Goal: Communication & Community: Share content

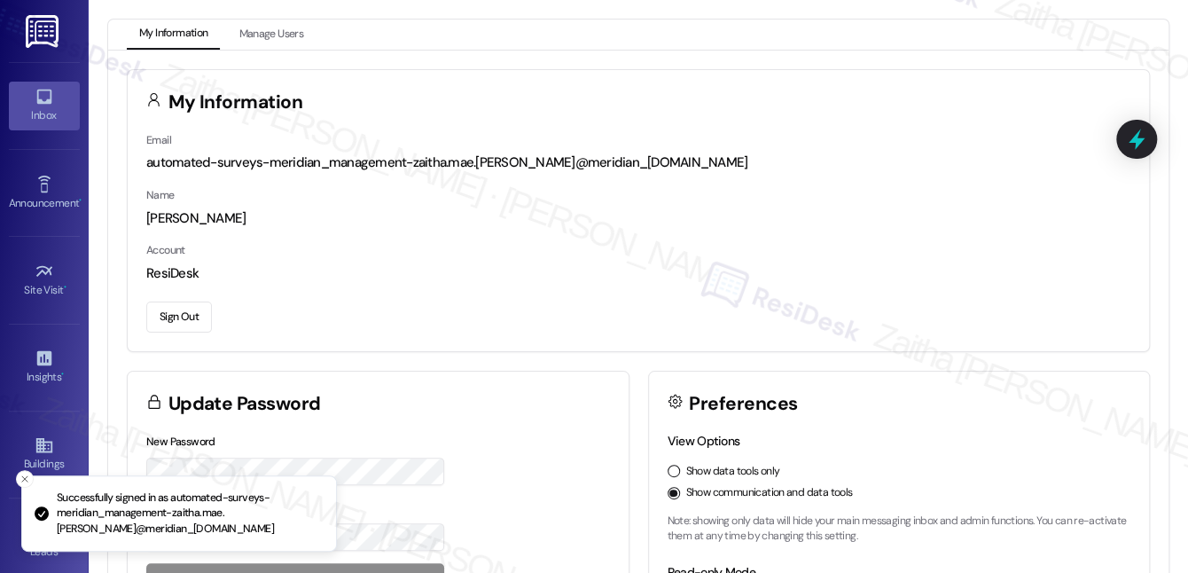
click at [21, 99] on link "Inbox" at bounding box center [44, 106] width 71 height 48
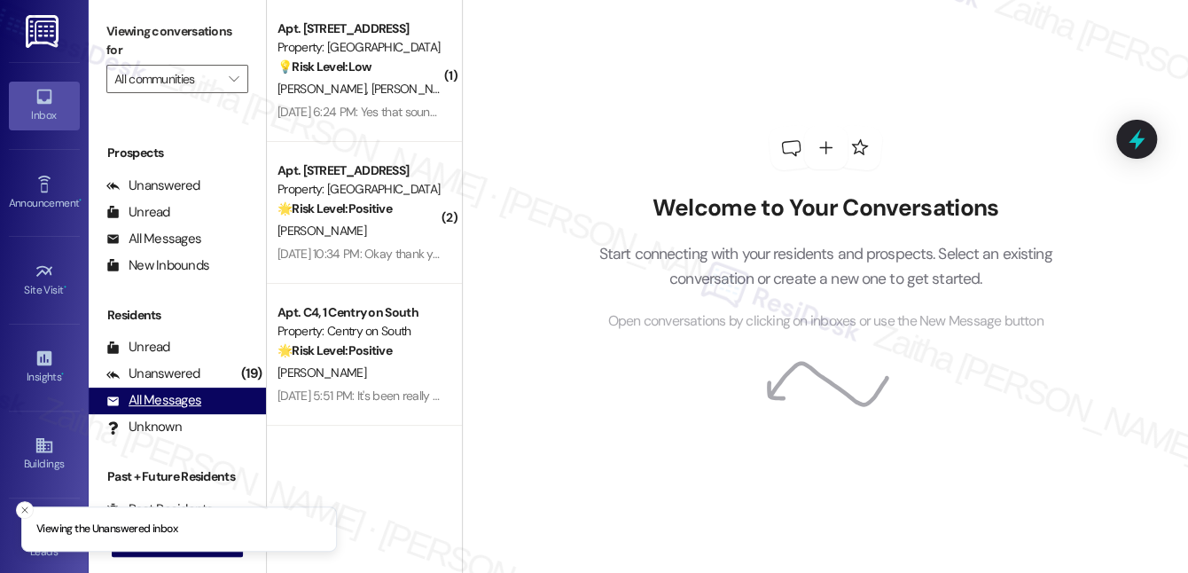
scroll to position [224, 0]
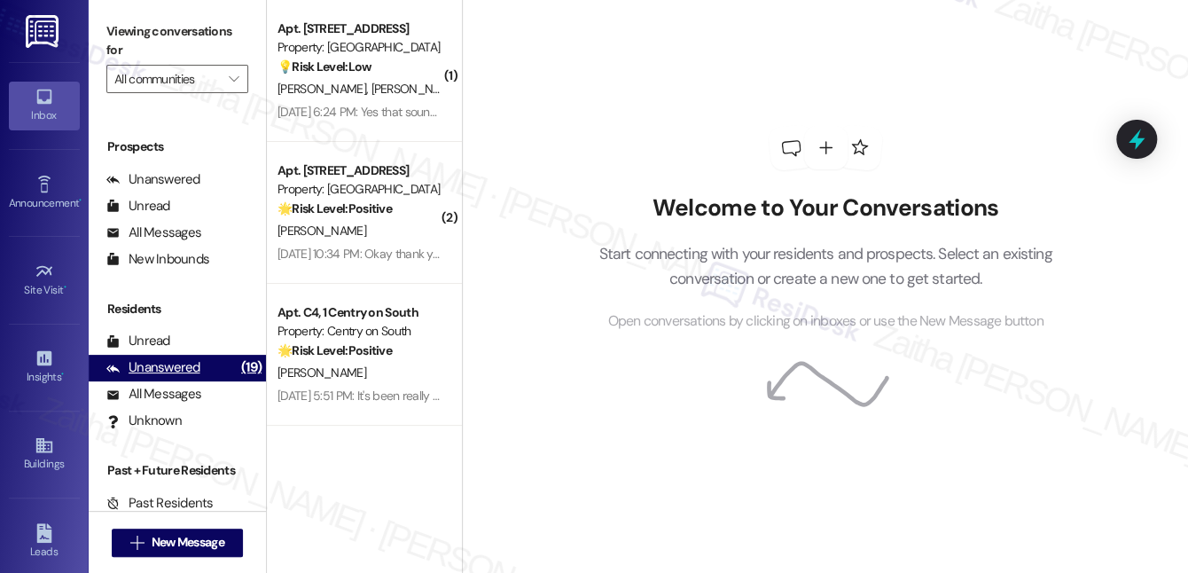
click at [153, 374] on div "Unanswered" at bounding box center [153, 367] width 94 height 19
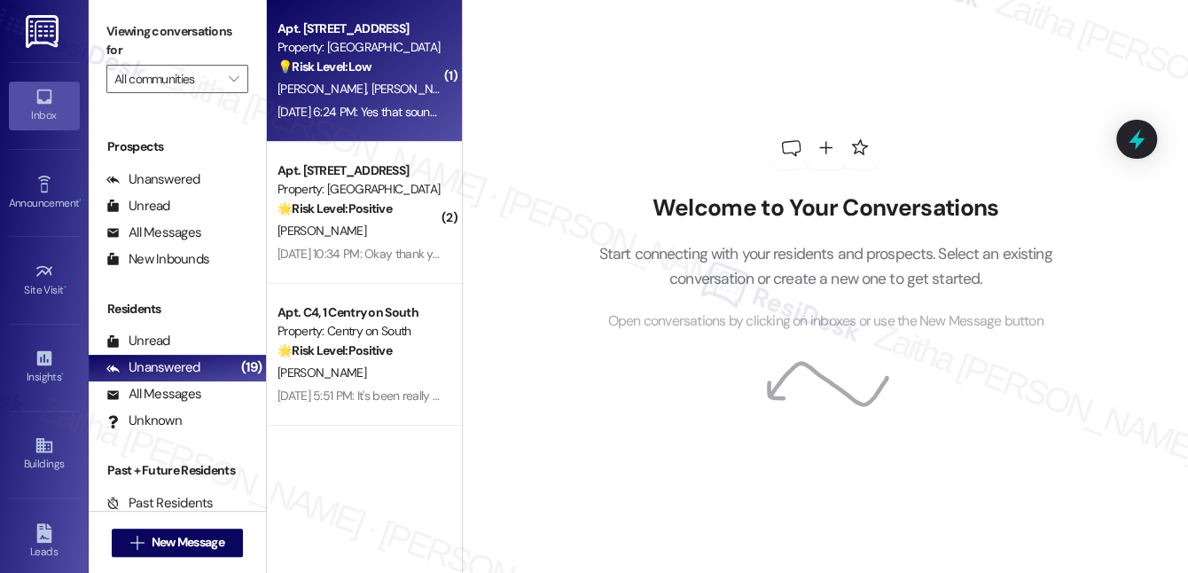
click at [406, 67] on div "💡 Risk Level: Low The resident is responding to an inquiry about potential inte…" at bounding box center [360, 67] width 164 height 19
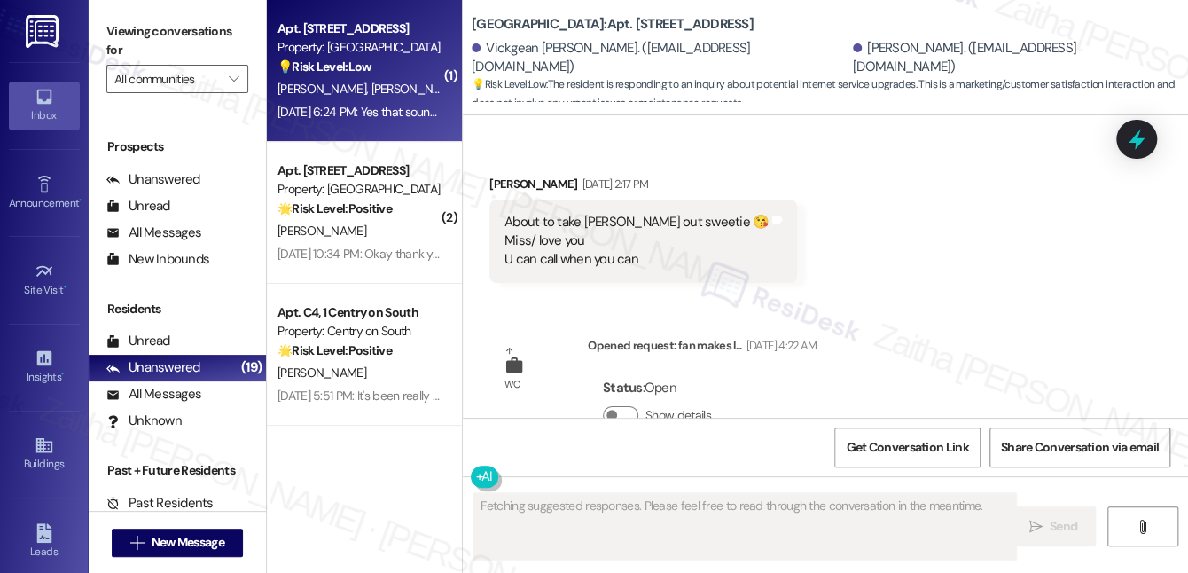
scroll to position [3106, 0]
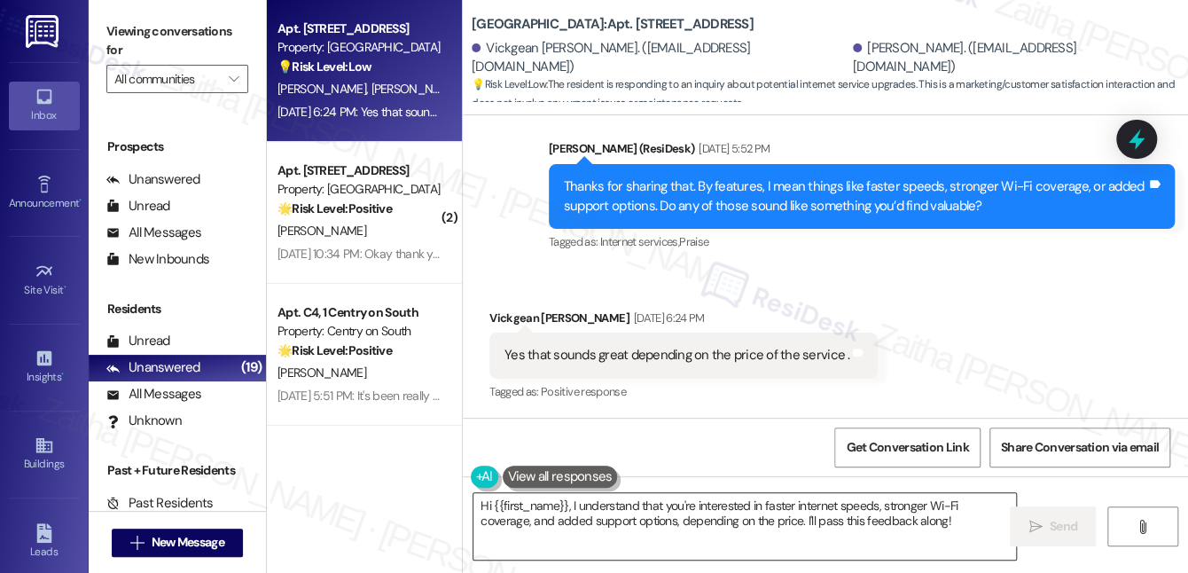
click at [914, 525] on textarea "Hi {{first_name}}, I understand that you're interested in faster internet speed…" at bounding box center [745, 526] width 543 height 67
click at [510, 313] on div "Vickgean [PERSON_NAME] [DATE] 6:24 PM" at bounding box center [684, 321] width 388 height 25
copy div "Vickgean"
click at [531, 510] on textarea "Hi {{first_name}}, I understand that you're interested in faster internet speed…" at bounding box center [745, 526] width 543 height 67
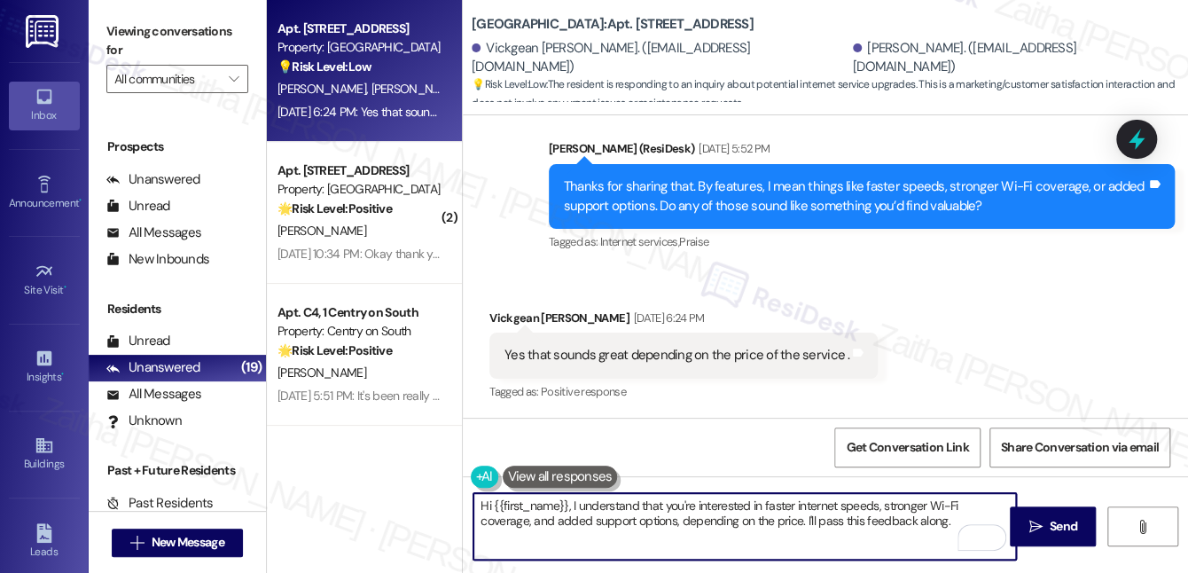
click at [531, 510] on textarea "Hi {{first_name}}, I understand that you're interested in faster internet speed…" at bounding box center [745, 526] width 543 height 67
paste textarea "Vickgean"
click at [898, 522] on textarea "Hi [PERSON_NAME], I understand that you're interested in faster internet speeds…" at bounding box center [745, 526] width 543 height 67
click at [855, 535] on textarea "Hi , I understand that you're interested in faster internet speeds, stronger Wi…" at bounding box center [745, 526] width 543 height 67
paste textarea "Thanks so much for sharing your experience—it really helps us understand what m…"
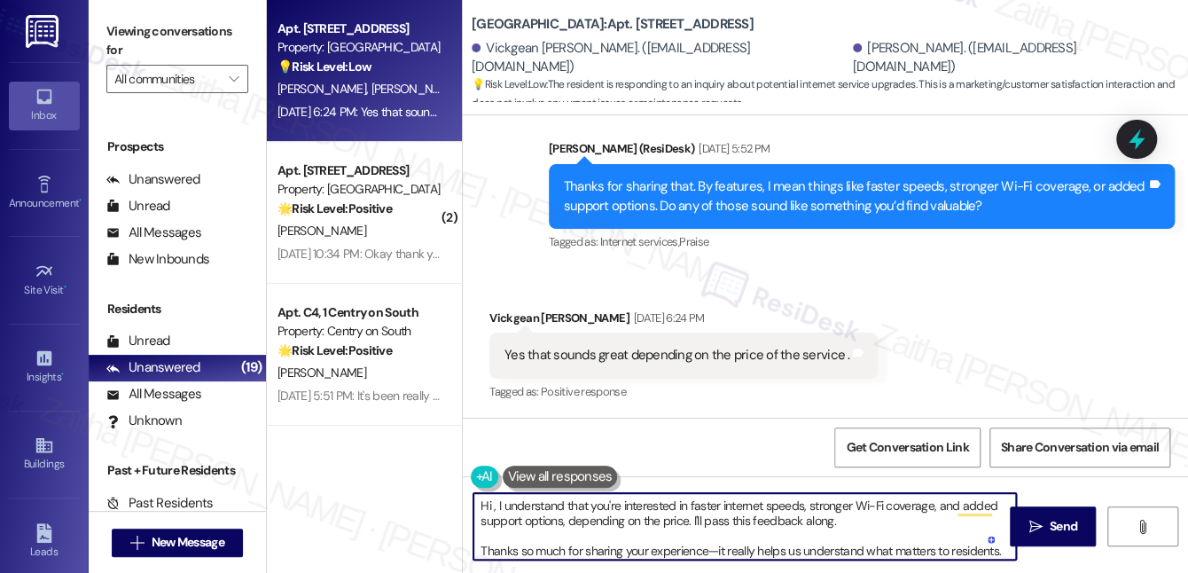
scroll to position [14, 0]
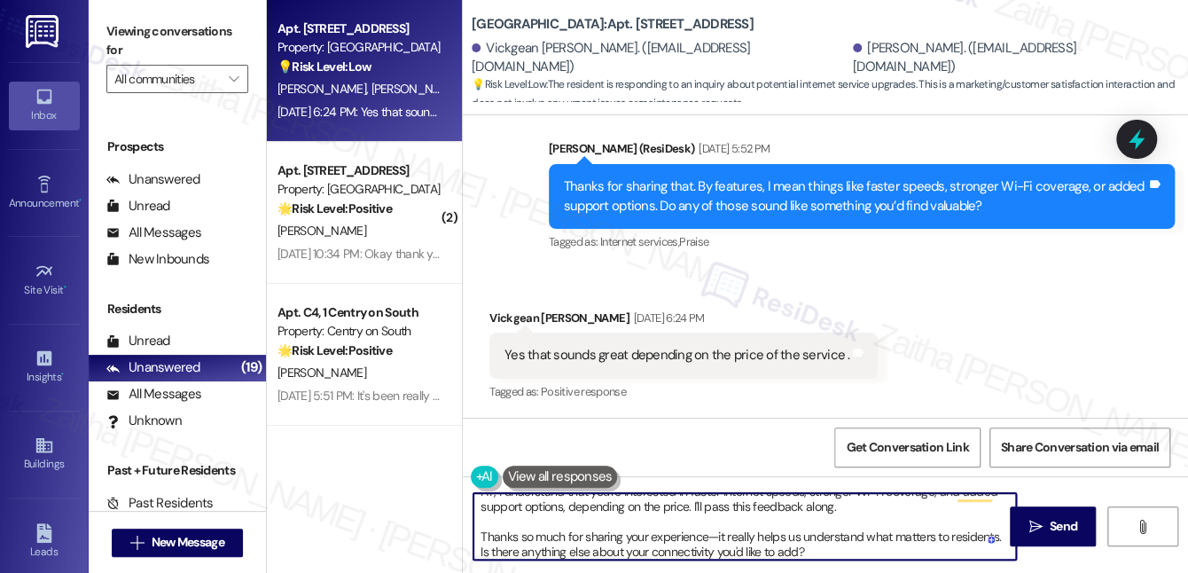
click at [499, 312] on div "Vickgean [PERSON_NAME] [DATE] 6:24 PM" at bounding box center [684, 321] width 388 height 25
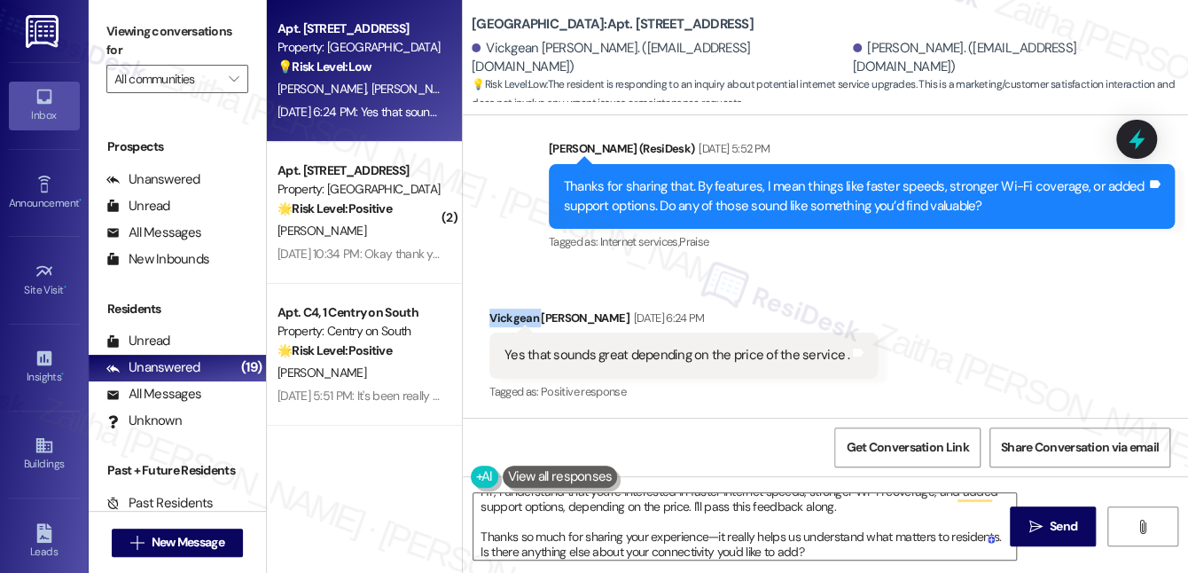
click at [499, 314] on div "Vickgean [PERSON_NAME] [DATE] 6:24 PM" at bounding box center [684, 321] width 388 height 25
copy div "Vickgean"
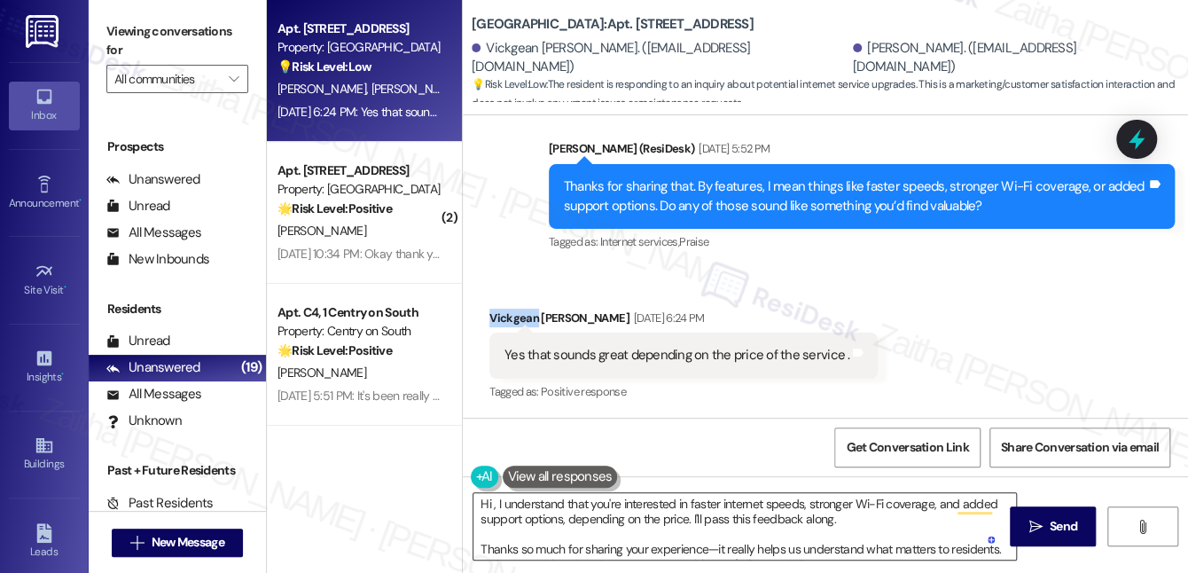
scroll to position [0, 0]
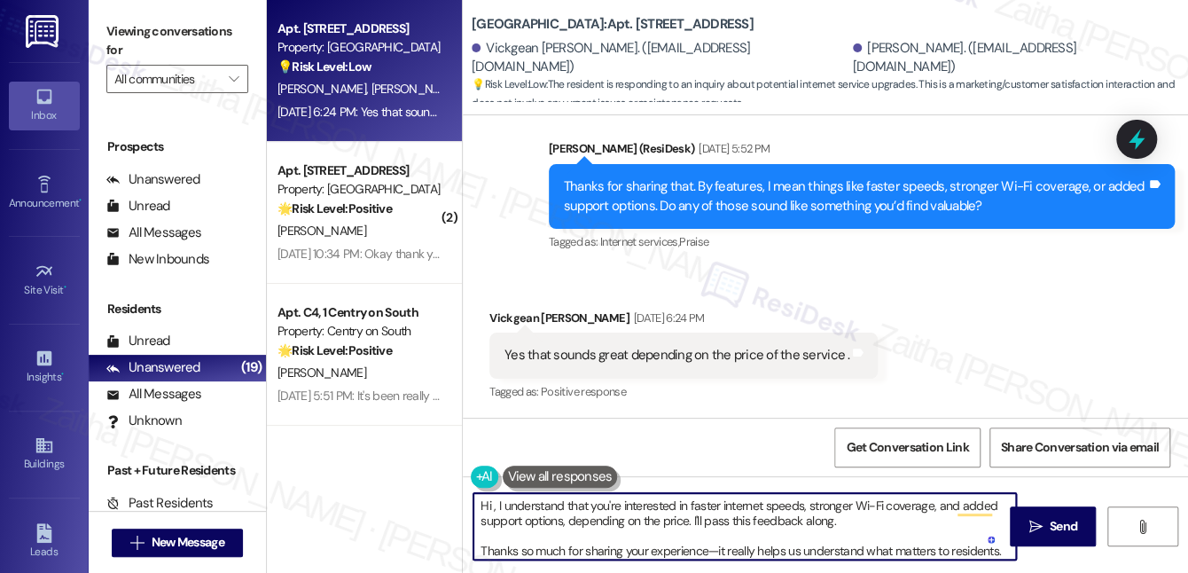
click at [490, 506] on textarea "Hi , I understand that you're interested in faster internet speeds, stronger Wi…" at bounding box center [745, 526] width 543 height 67
paste textarea "Vickgean"
click at [885, 523] on textarea "Hi [PERSON_NAME], I understand that you're interested in faster internet speeds…" at bounding box center [745, 526] width 543 height 67
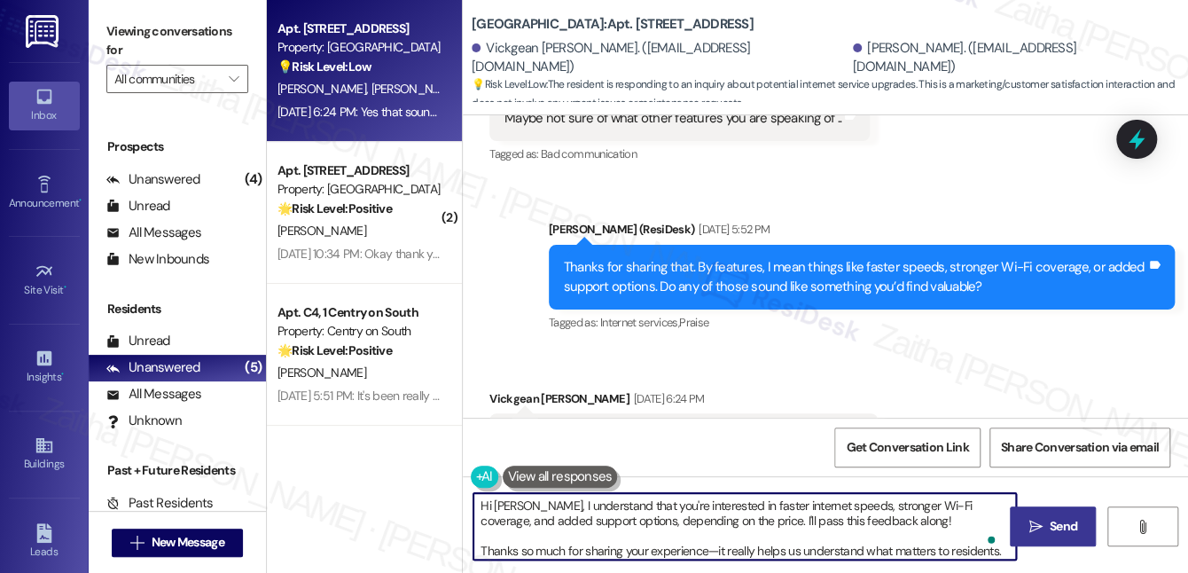
type textarea "Hi [PERSON_NAME], I understand that you're interested in faster internet speeds…"
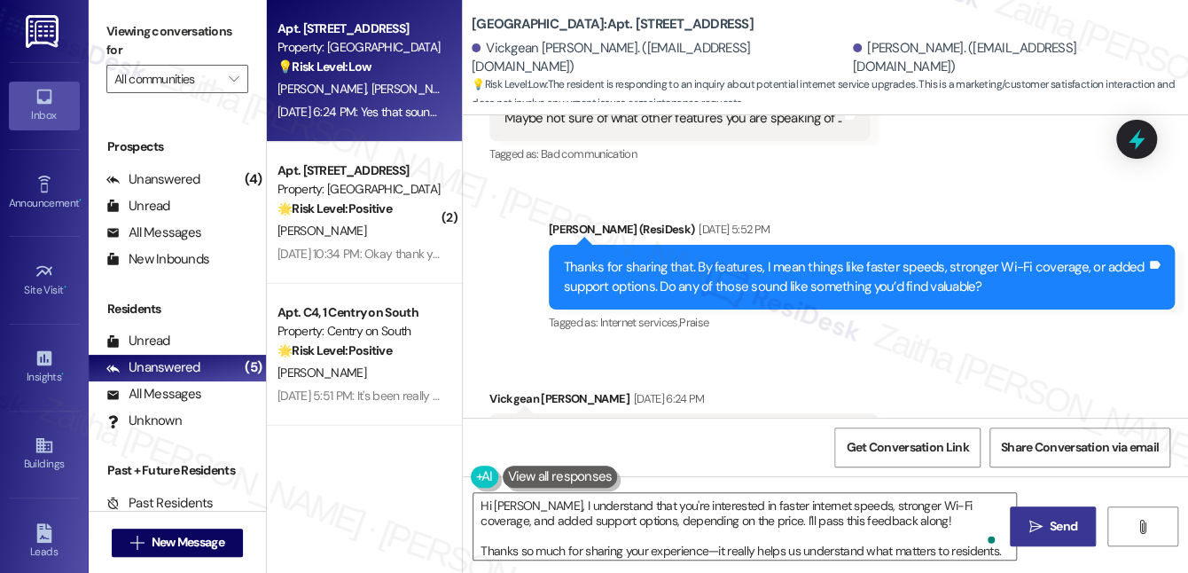
drag, startPoint x: 1063, startPoint y: 516, endPoint x: 1052, endPoint y: 514, distance: 11.0
click at [1063, 516] on button " Send" at bounding box center [1053, 526] width 86 height 40
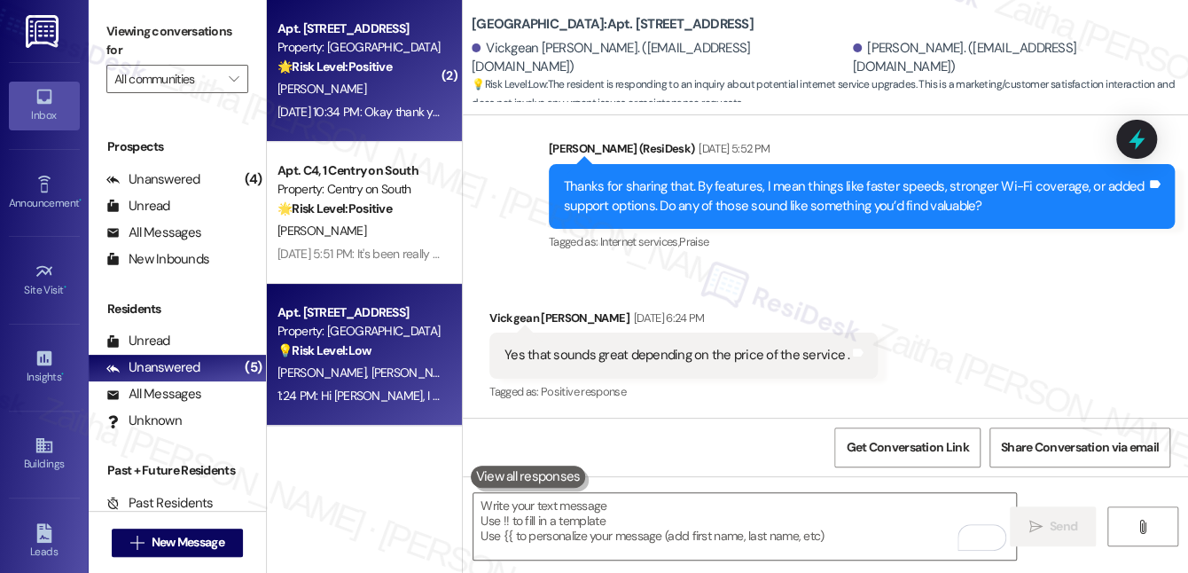
click at [381, 119] on div "[DATE] 10:34 PM: Okay thank you [DATE] 10:34 PM: Okay thank you" at bounding box center [362, 112] width 168 height 16
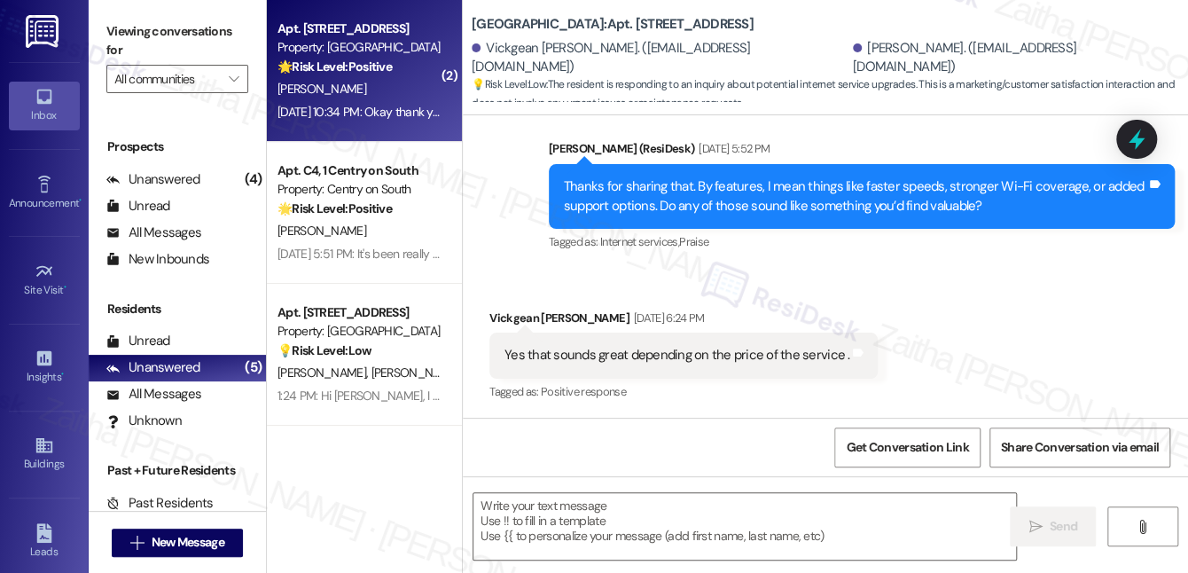
type textarea "Fetching suggested responses. Please feel free to read through the conversation…"
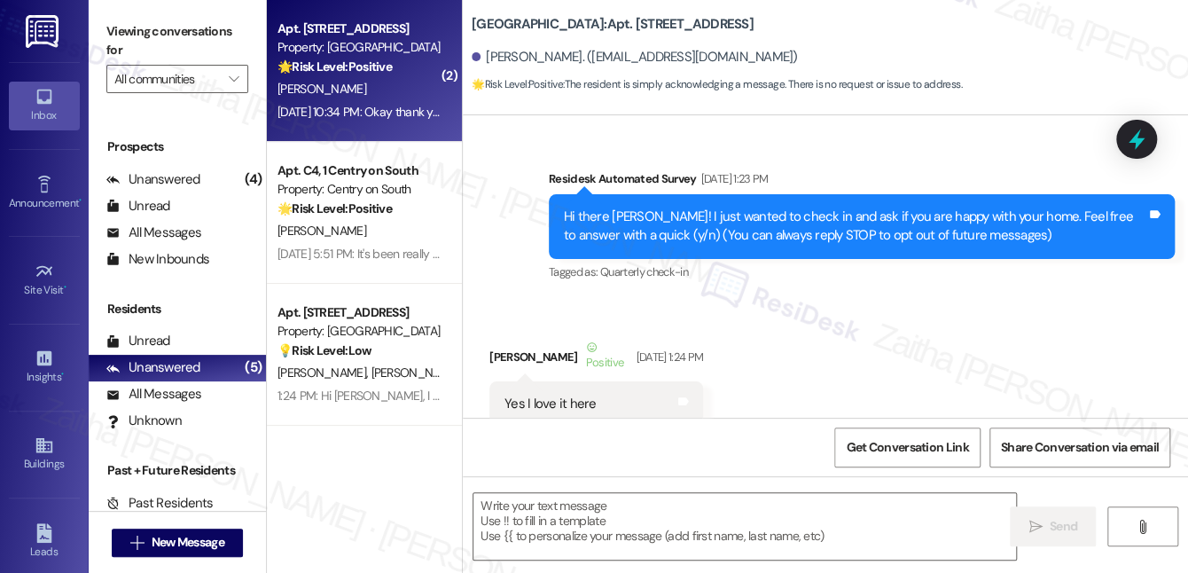
drag, startPoint x: 381, startPoint y: 119, endPoint x: 377, endPoint y: 99, distance: 20.0
click at [377, 99] on div "[PERSON_NAME]" at bounding box center [360, 89] width 168 height 22
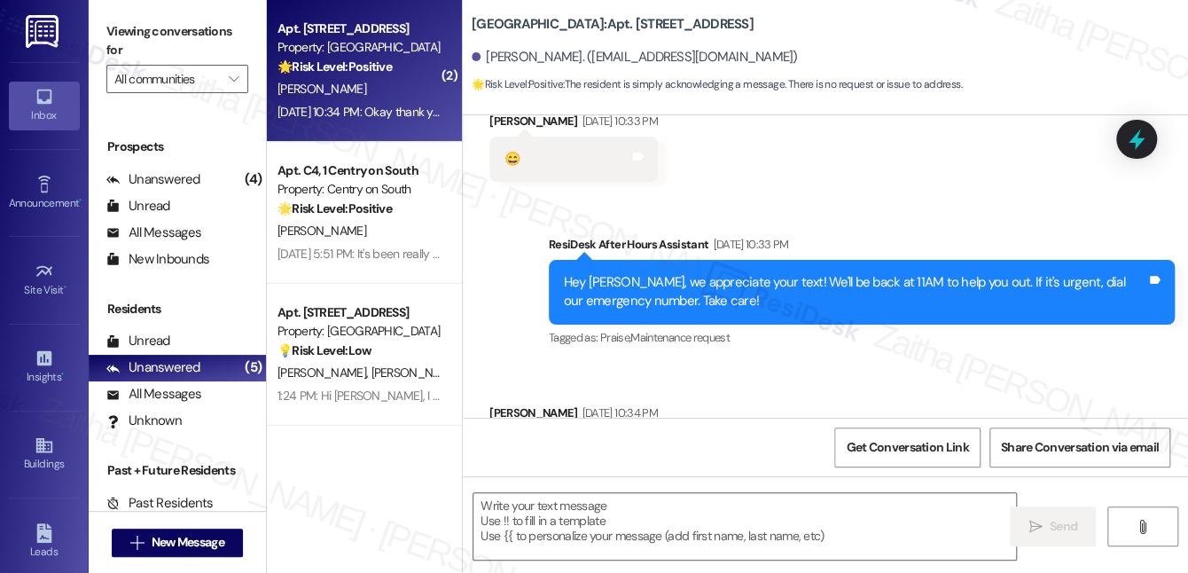
type textarea "Fetching suggested responses. Please feel free to read through the conversation…"
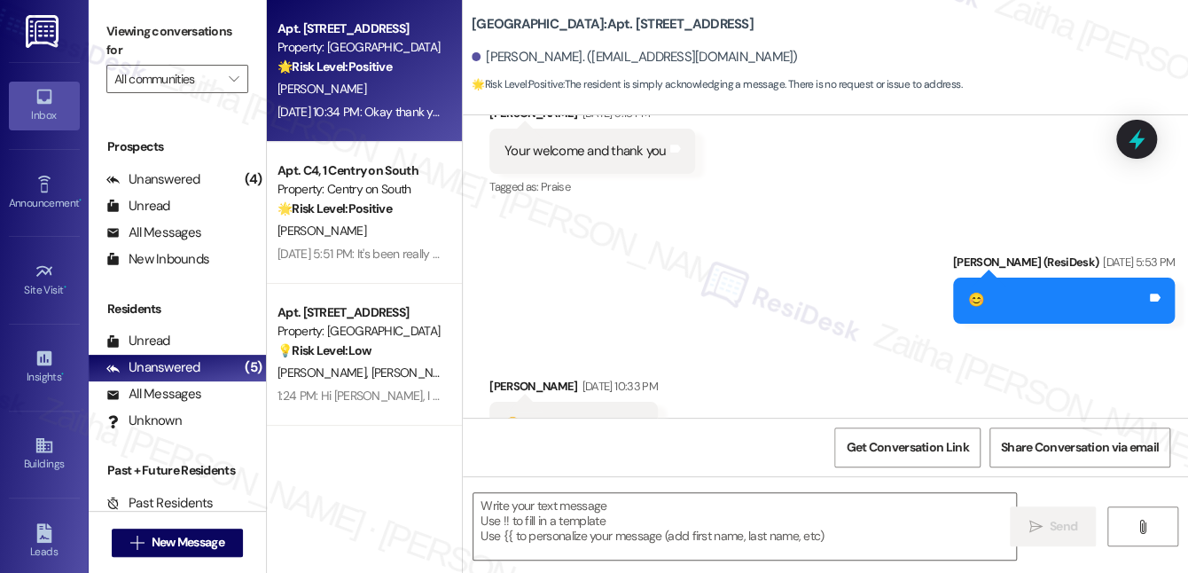
scroll to position [13511, 0]
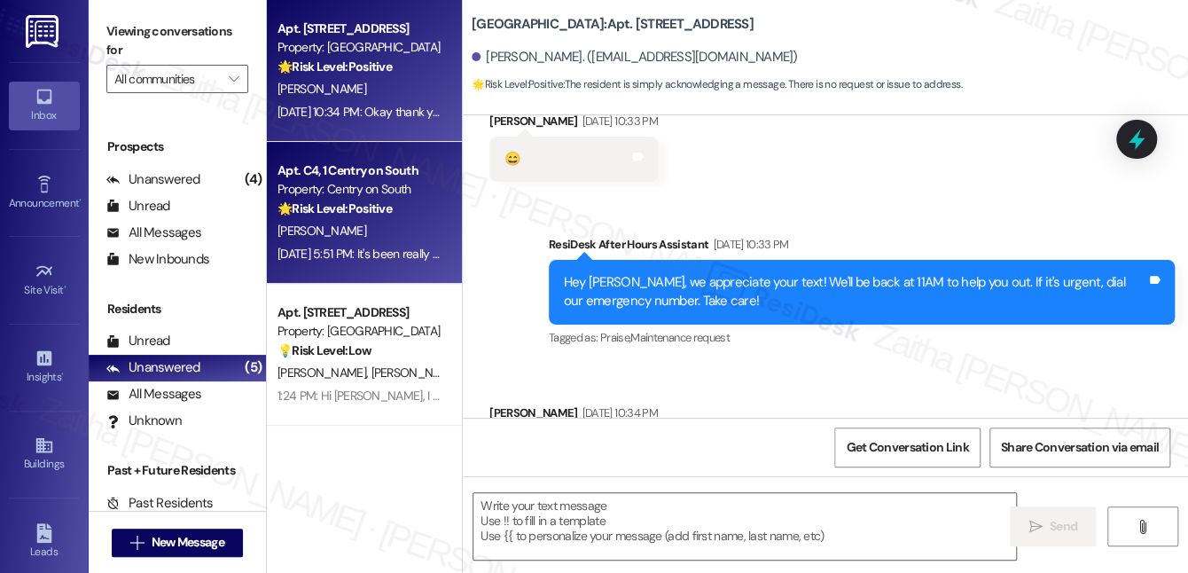
click at [380, 247] on div "[DATE] 5:51 PM: It's been really great and a lot cheaper. I actually dont miss …" at bounding box center [762, 254] width 969 height 16
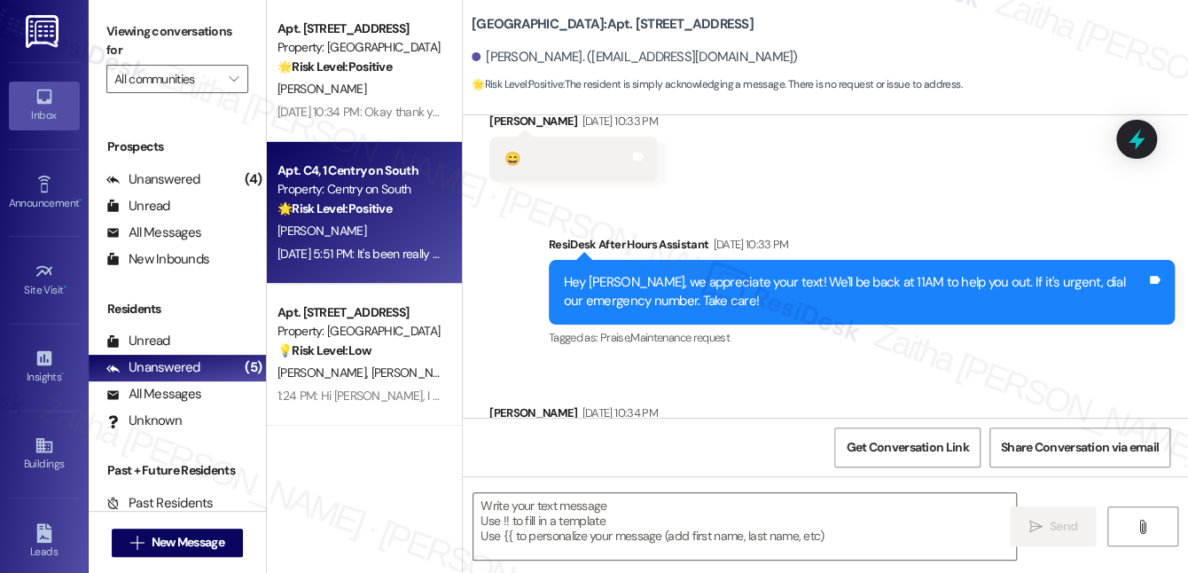
type textarea "Fetching suggested responses. Please feel free to read through the conversation…"
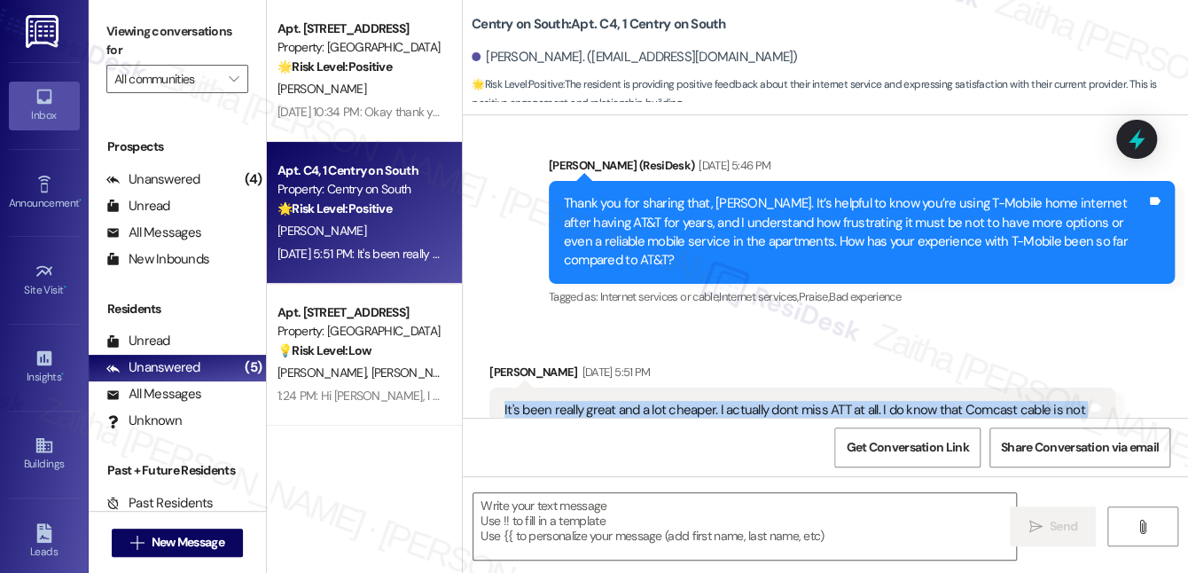
drag, startPoint x: 501, startPoint y: 334, endPoint x: 930, endPoint y: 354, distance: 429.7
click at [930, 401] on div "It's been really great and a lot cheaper. I actually dont miss ATT at all. I do…" at bounding box center [796, 420] width 586 height 38
copy div "It's been really great and a lot cheaper. I actually dont miss ATT at all. I do…"
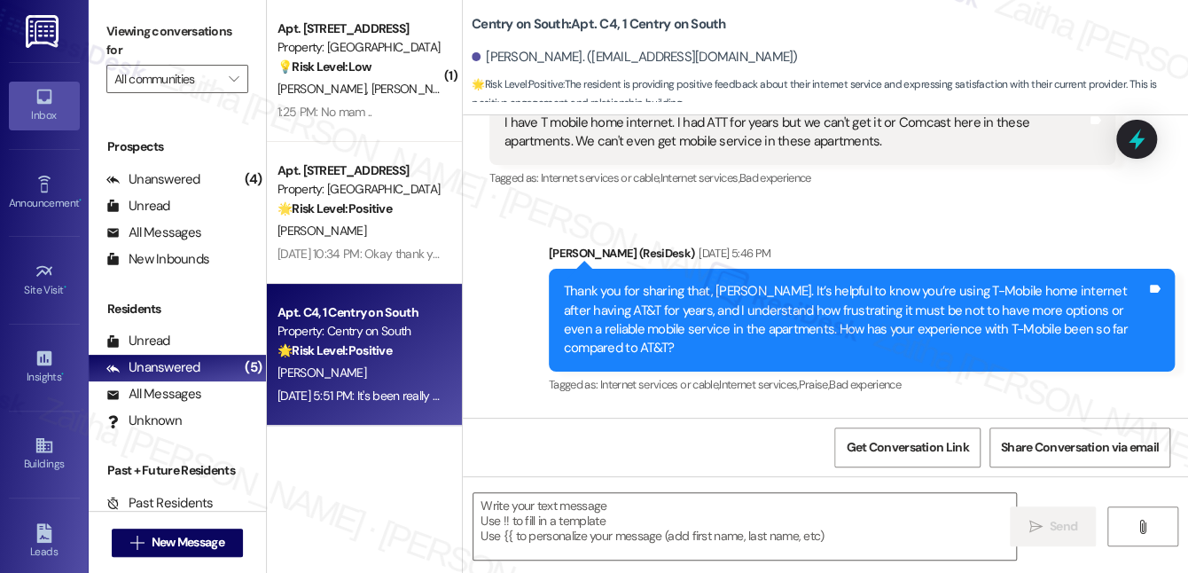
scroll to position [17005, 0]
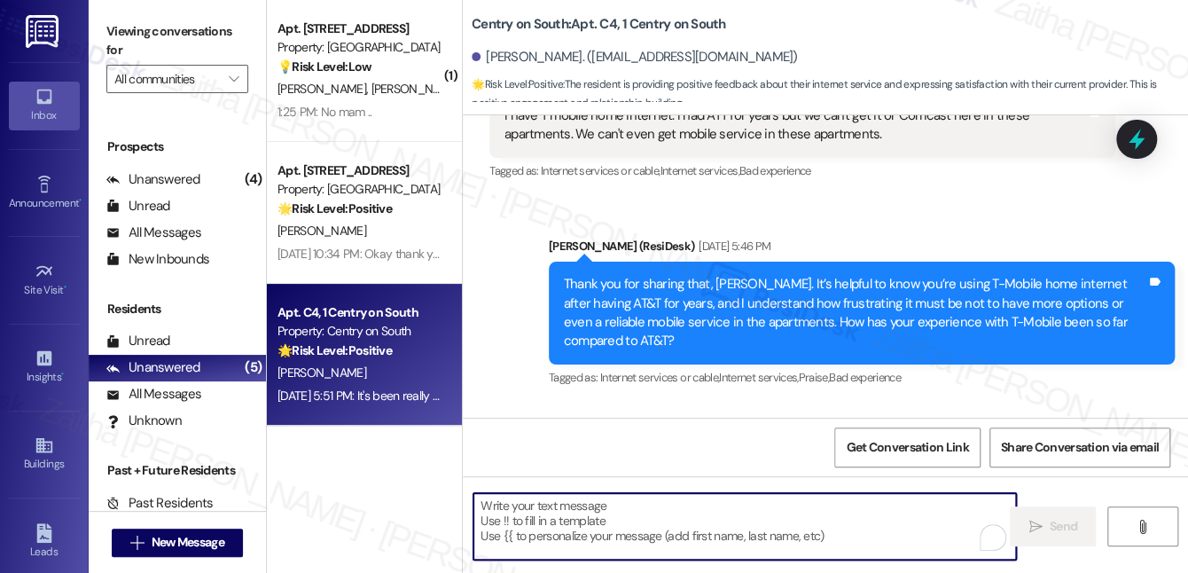
click at [621, 508] on textarea "To enrich screen reader interactions, please activate Accessibility in Grammarl…" at bounding box center [745, 526] width 543 height 67
paste textarea "Hi {{first_name}}, I’m glad to hear you’ve been having a great experience and f…"
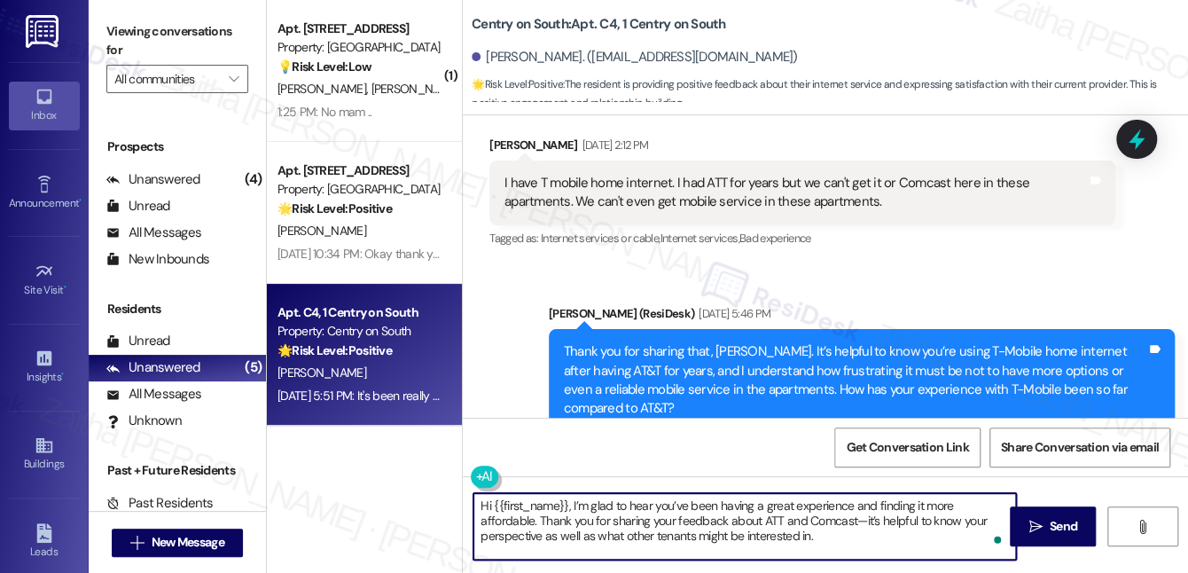
scroll to position [16844, 0]
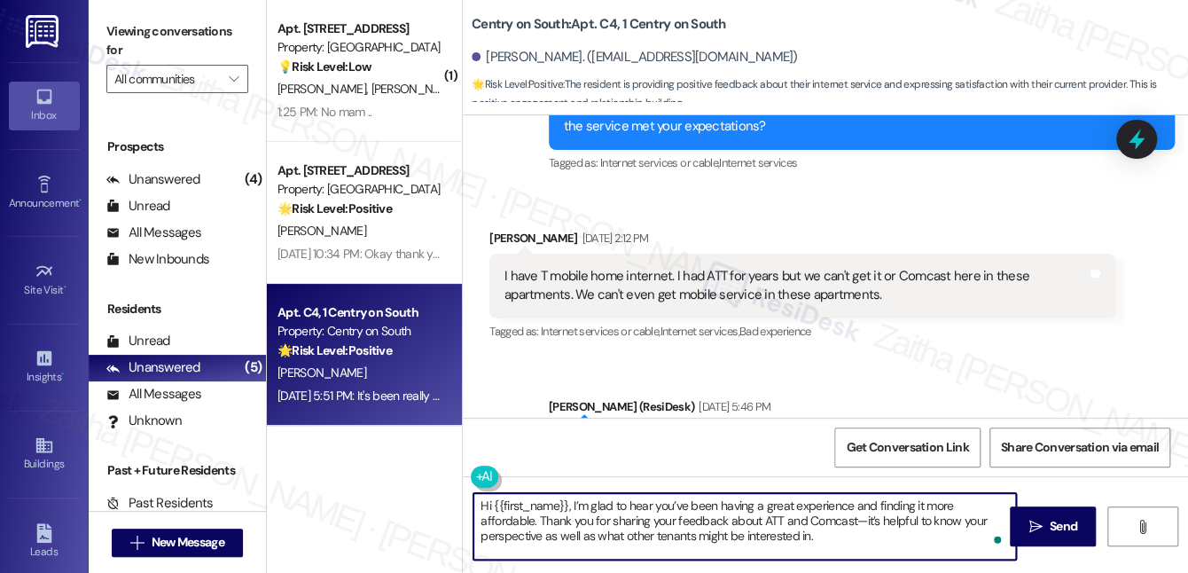
paste textarea "Is there anything else about your connectivity you'd like to add?"
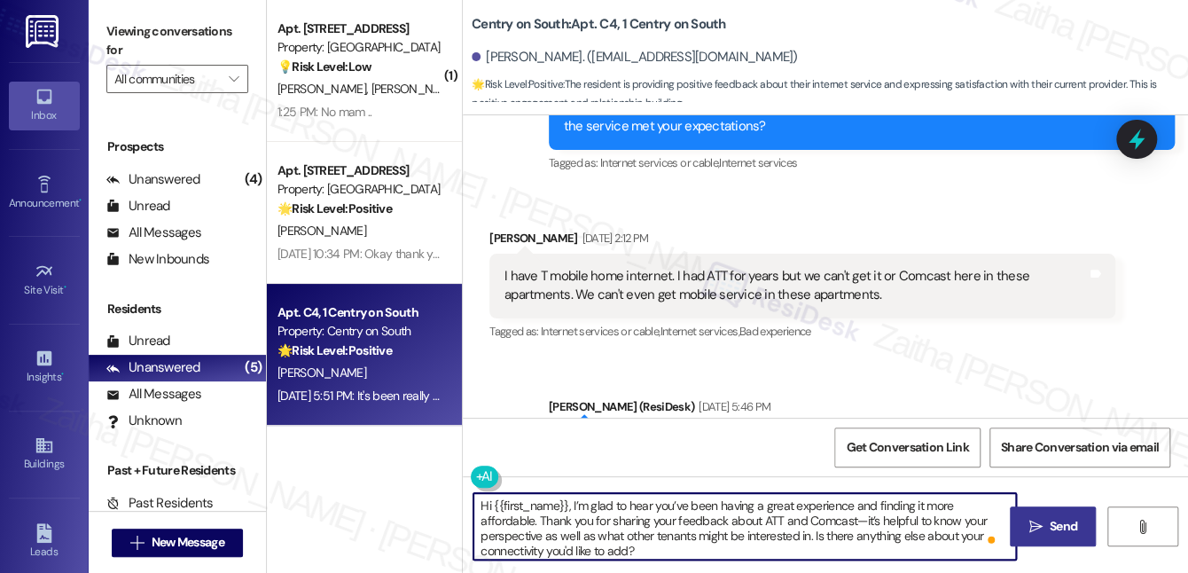
type textarea "Hi {{first_name}}, I’m glad to hear you’ve been having a great experience and f…"
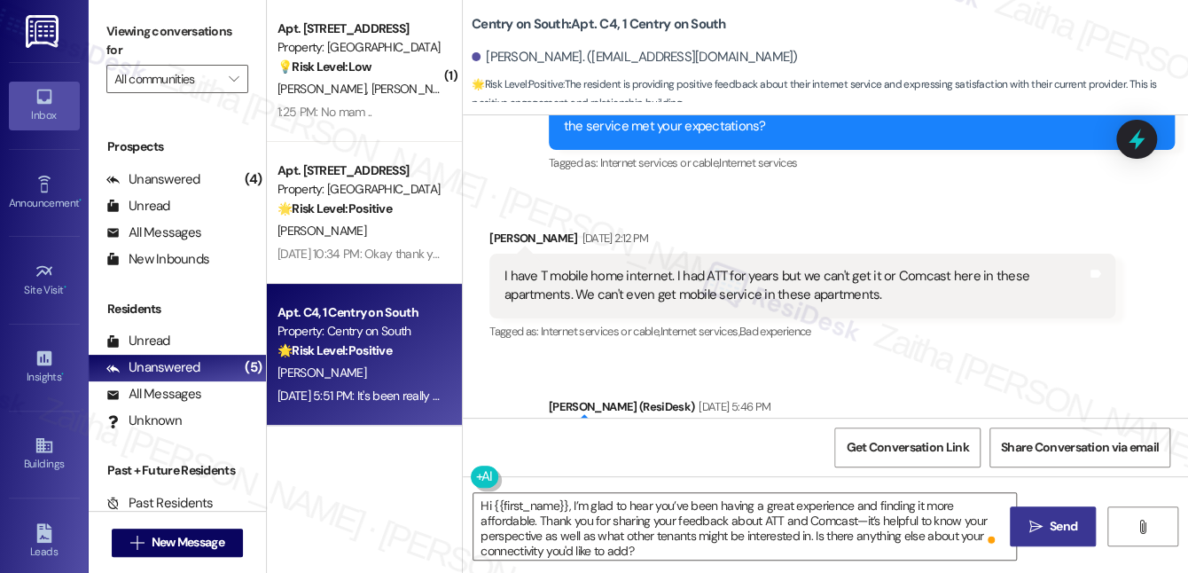
click at [1064, 529] on span "Send" at bounding box center [1063, 526] width 27 height 19
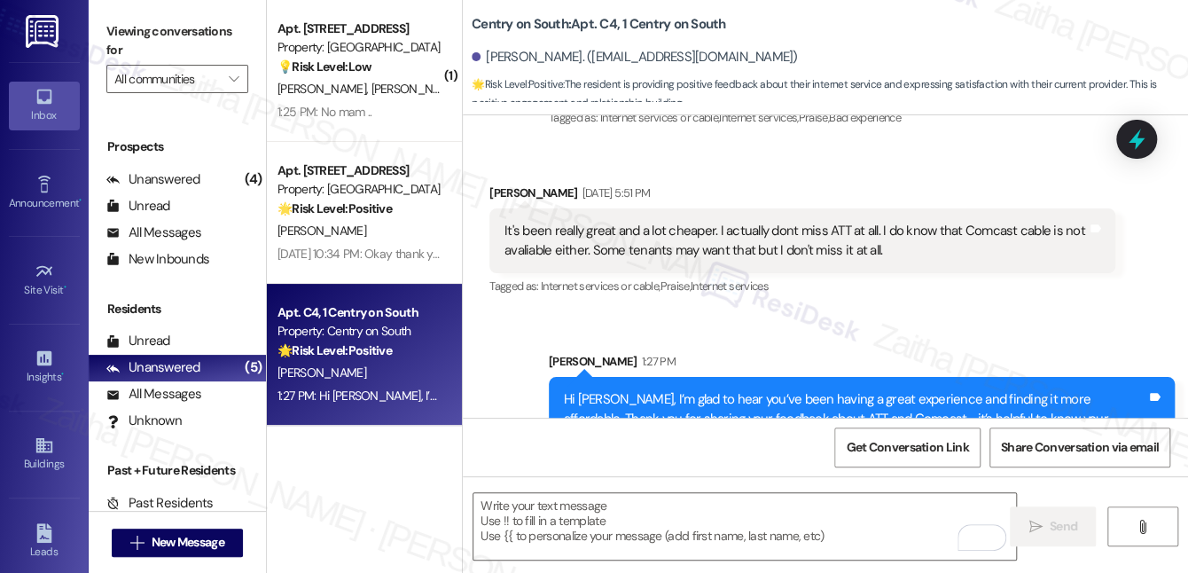
scroll to position [17267, 0]
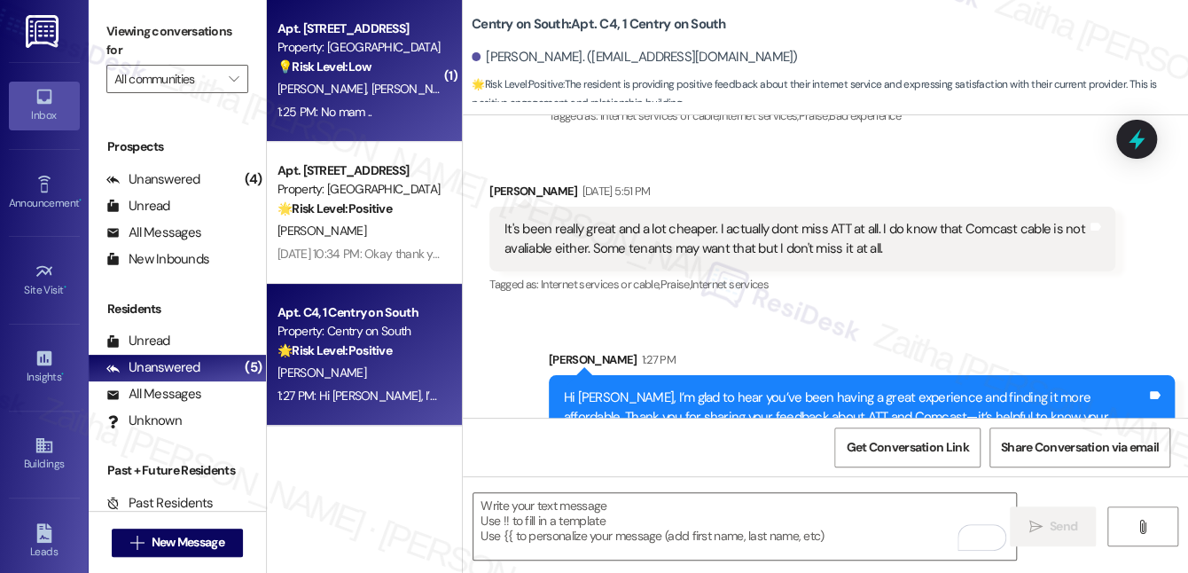
click at [409, 113] on div "1:25 PM: No mam .. 1:25 PM: No mam .." at bounding box center [360, 112] width 168 height 22
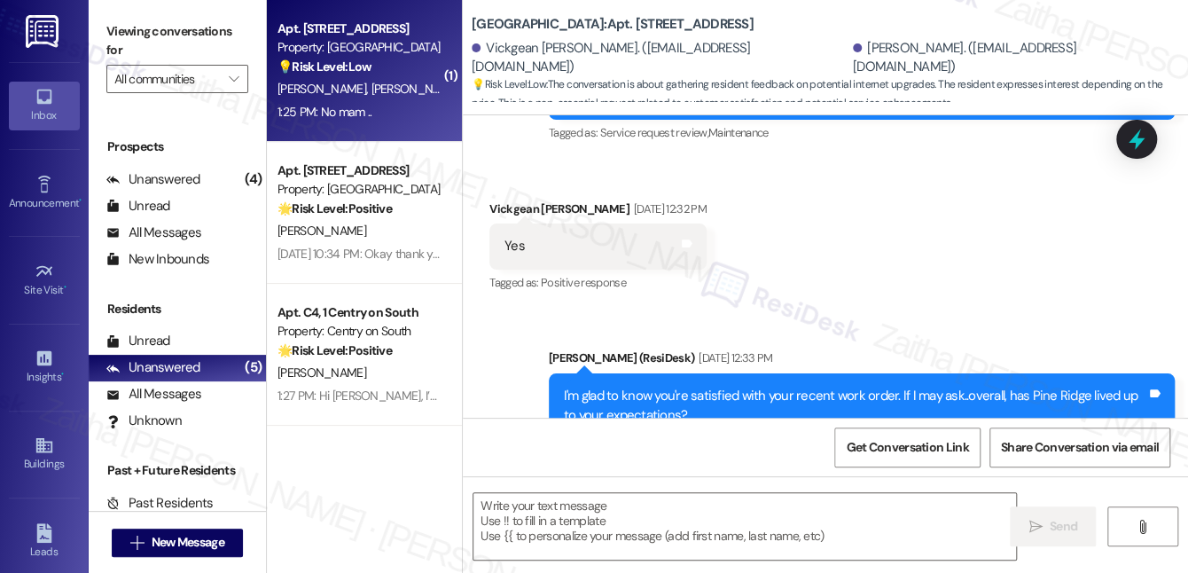
type textarea "Fetching suggested responses. Please feel free to read through the conversation…"
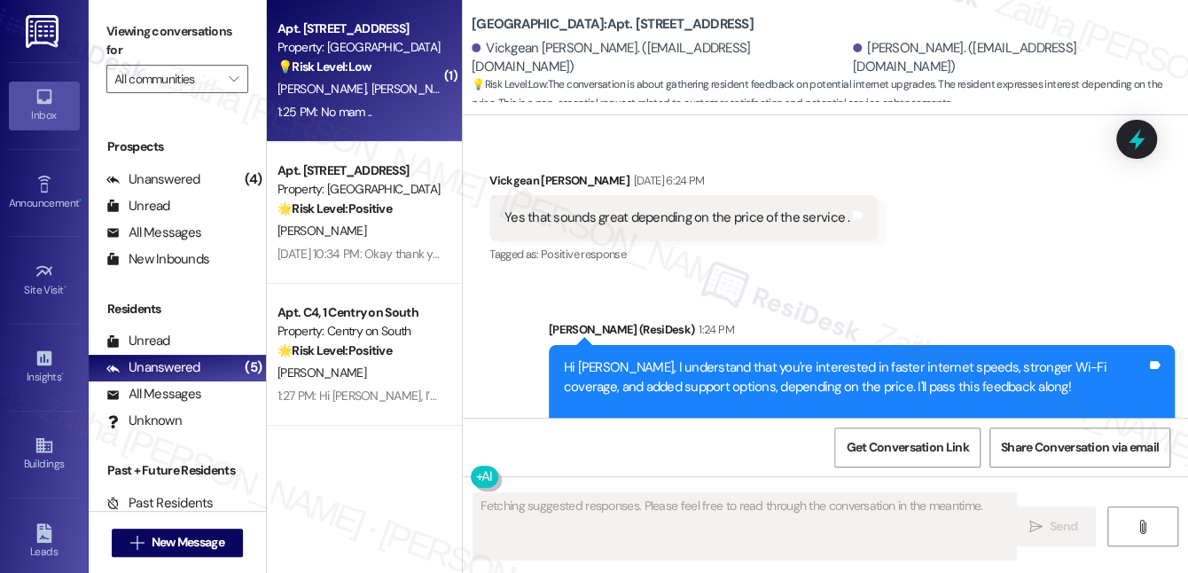
scroll to position [3501, 0]
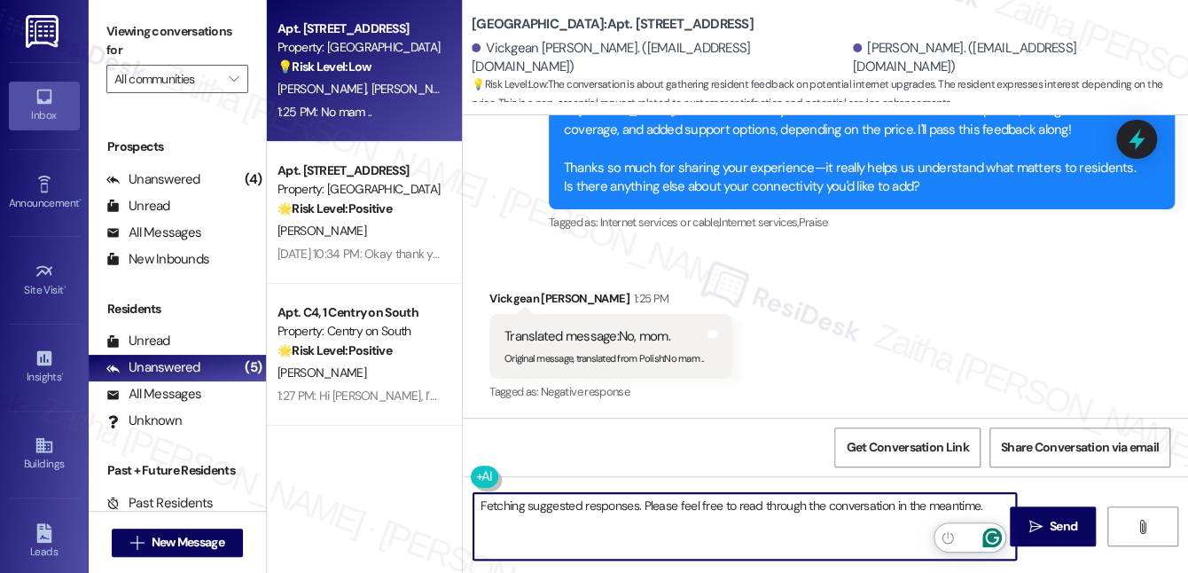
drag, startPoint x: 481, startPoint y: 508, endPoint x: 983, endPoint y: 535, distance: 502.7
click at [983, 535] on html "Inbox Go to Inbox Announcement • Send A Text Announcement Site Visit • Go to Si…" at bounding box center [594, 286] width 1188 height 573
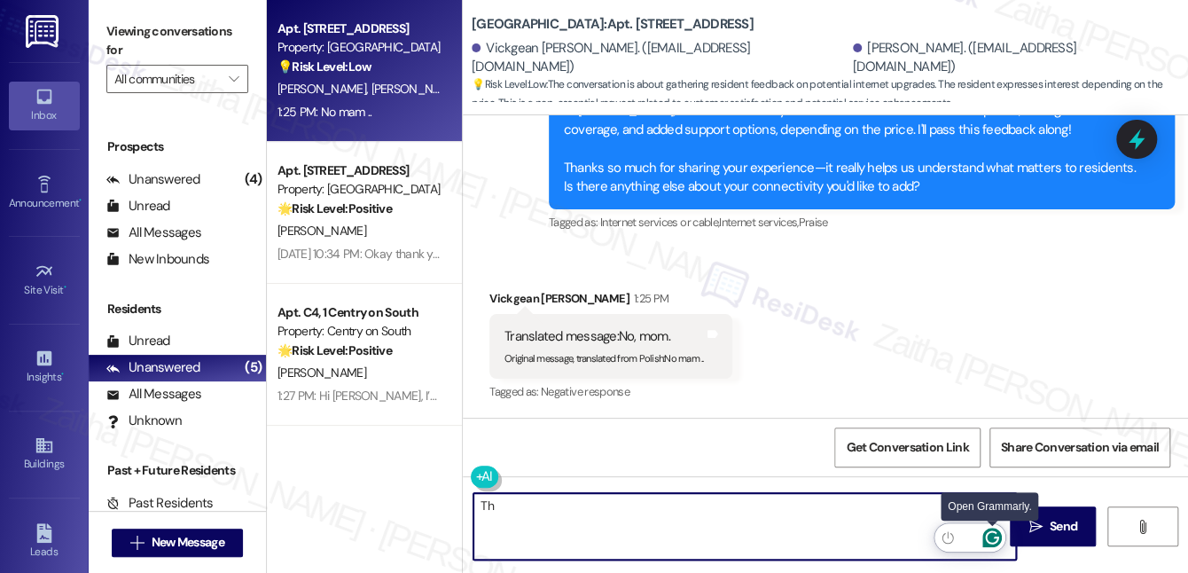
type textarea "T"
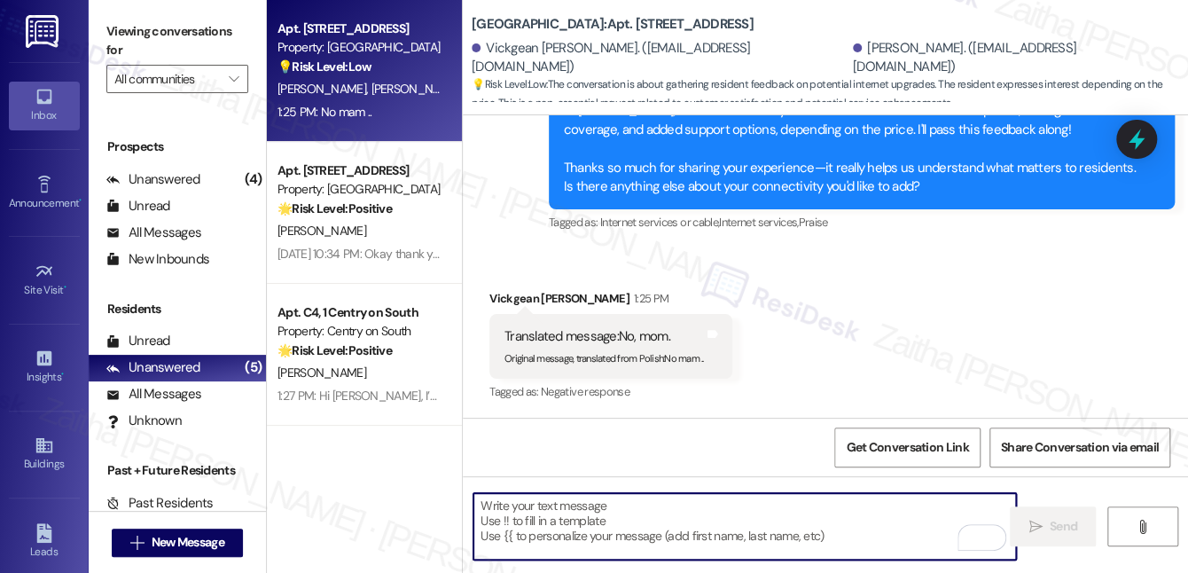
scroll to position [3502, 0]
click at [569, 498] on textarea "To enrich screen reader interactions, please activate Accessibility in Grammarl…" at bounding box center [745, 526] width 543 height 67
paste textarea "I appreciate the time and feedback you’ve shared about your connectivity experi…"
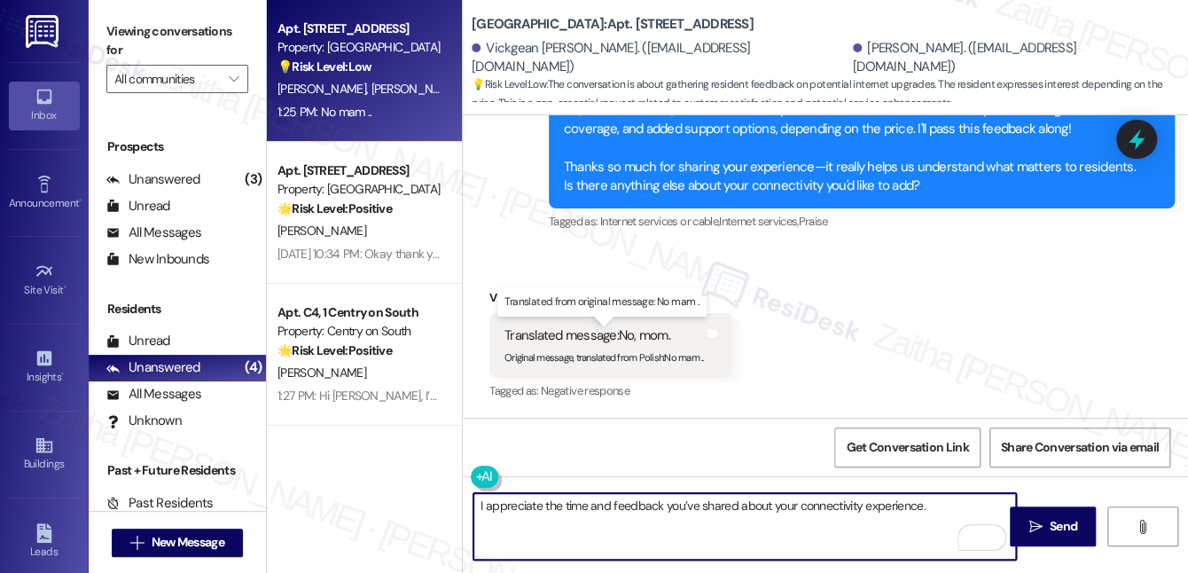
paste textarea "Please don't hesitate to reach out with any questions or concerns you may have.…"
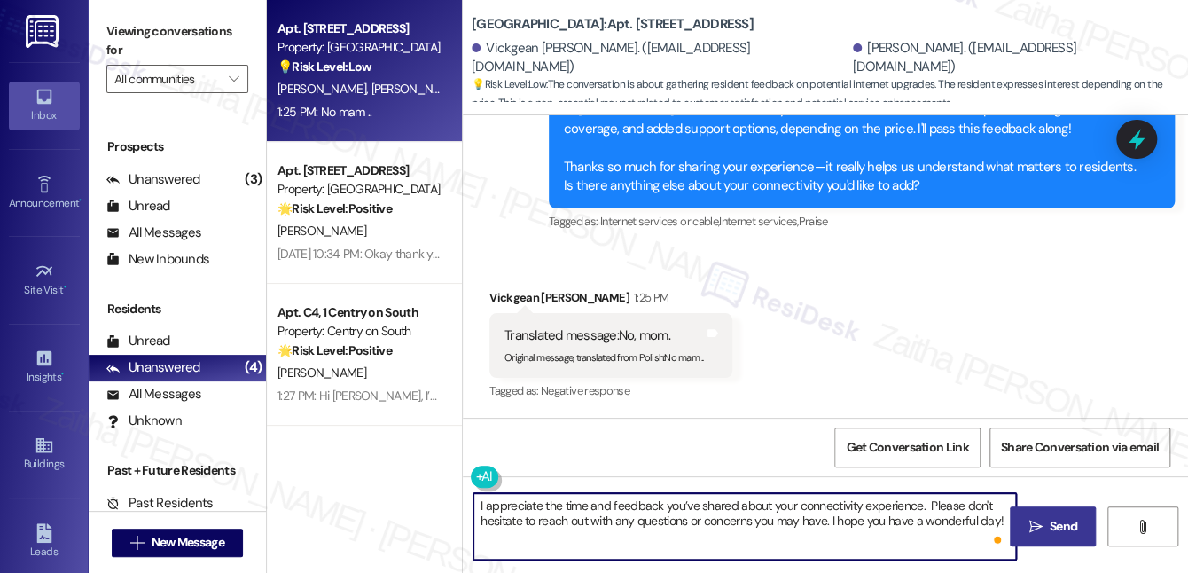
type textarea "I appreciate the time and feedback you’ve shared about your connectivity experi…"
click at [1061, 521] on span "Send" at bounding box center [1063, 526] width 27 height 19
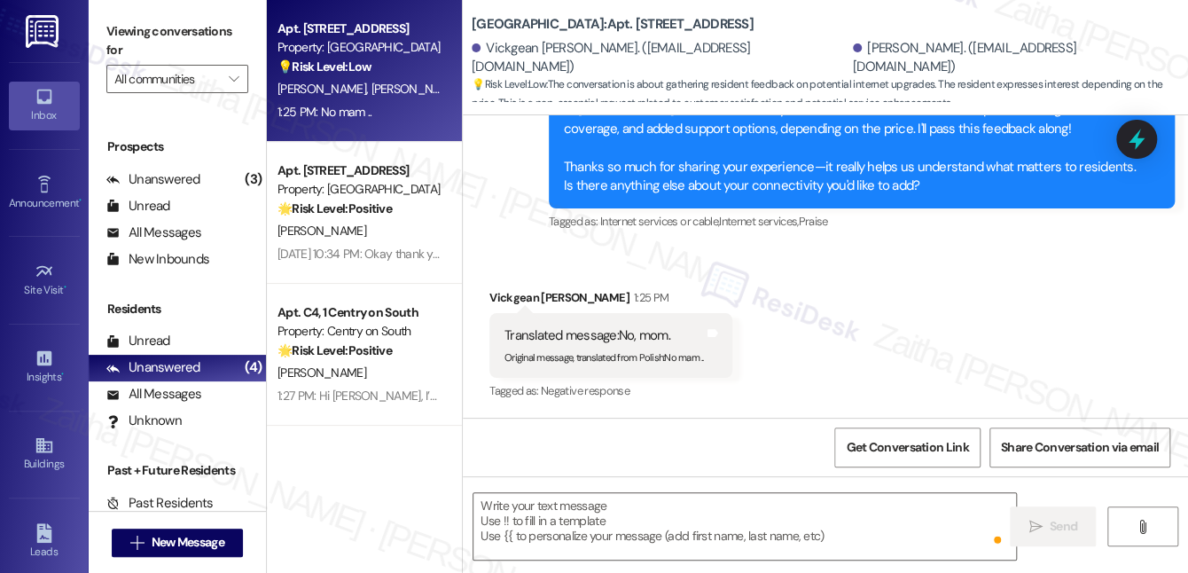
scroll to position [3501, 0]
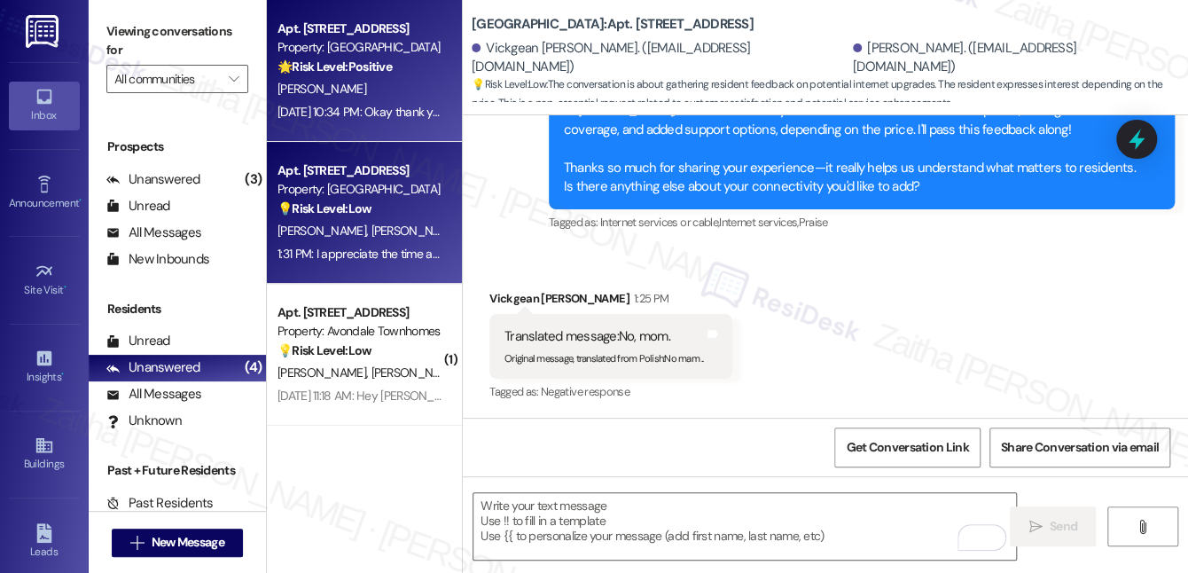
click at [404, 99] on div "[PERSON_NAME]" at bounding box center [360, 89] width 168 height 22
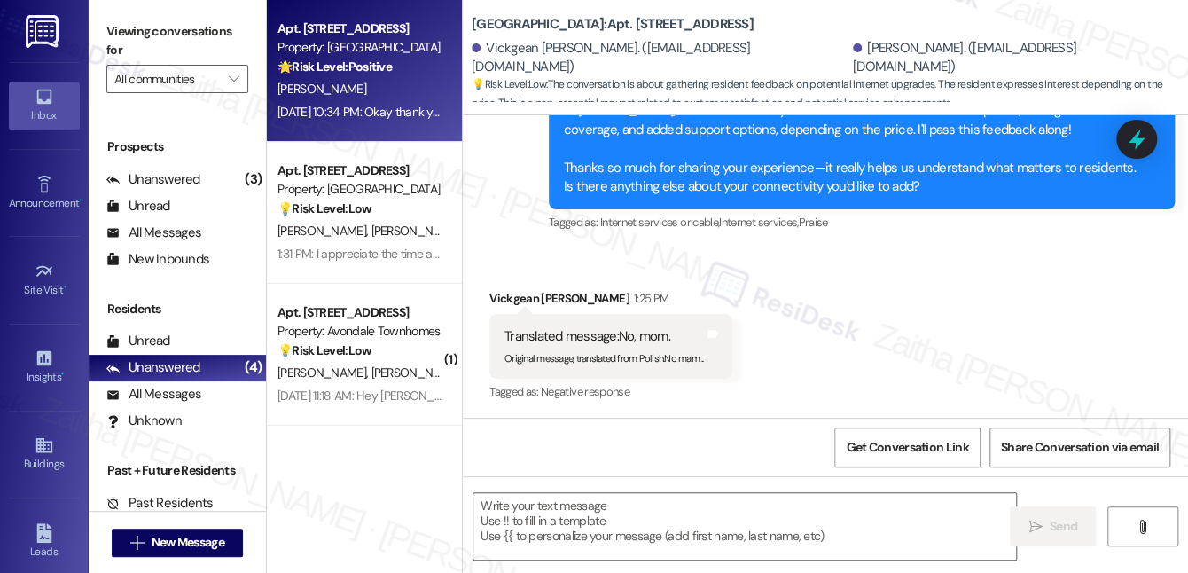
type textarea "Fetching suggested responses. Please feel free to read through the conversation…"
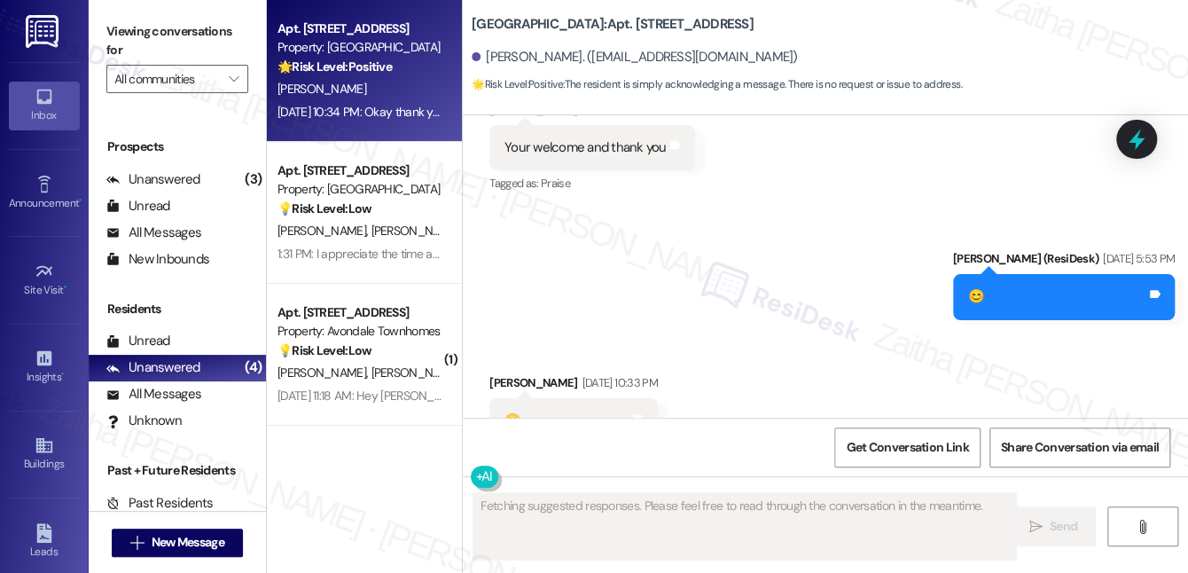
scroll to position [13107, 0]
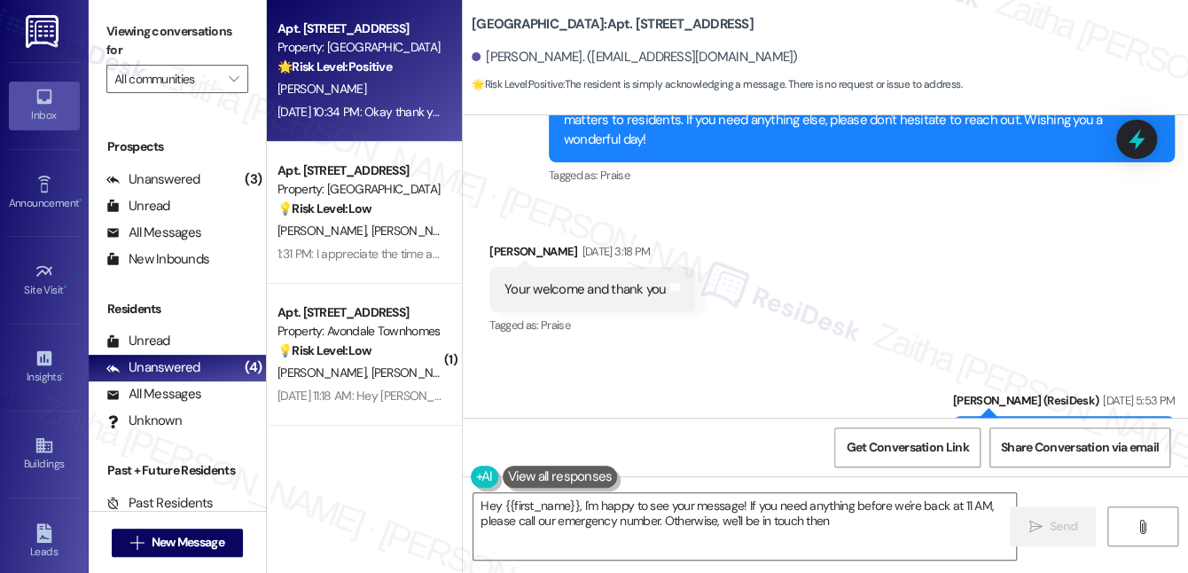
type textarea "Hey {{first_name}}, I'm happy to see your message! If you need anything before …"
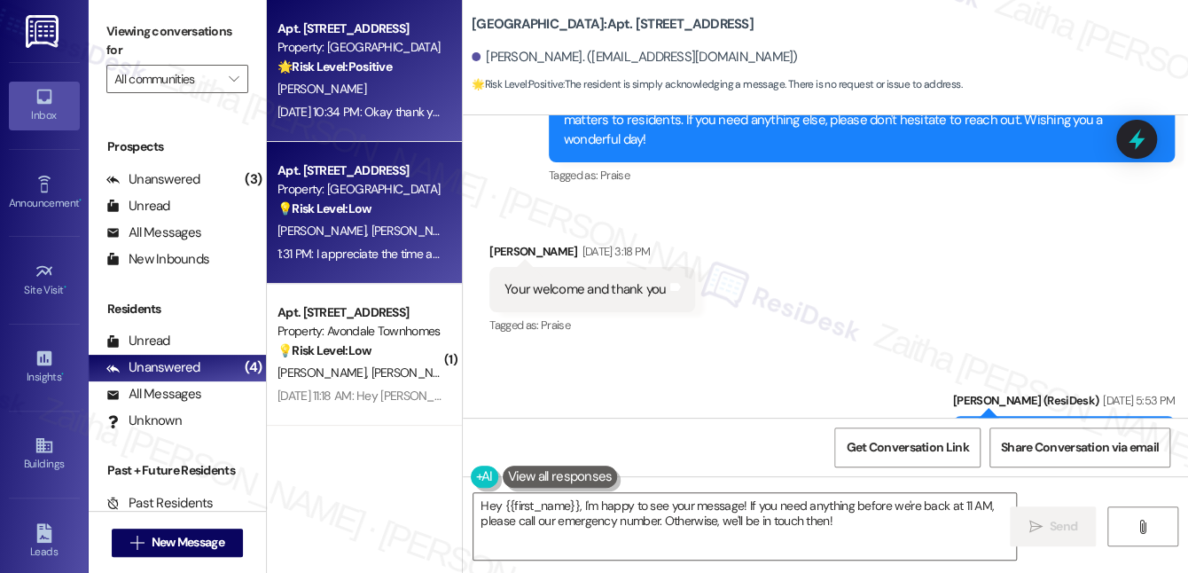
click at [374, 244] on div "1:31 PM: I appreciate the time and feedback you’ve shared about your connectivi…" at bounding box center [360, 254] width 168 height 22
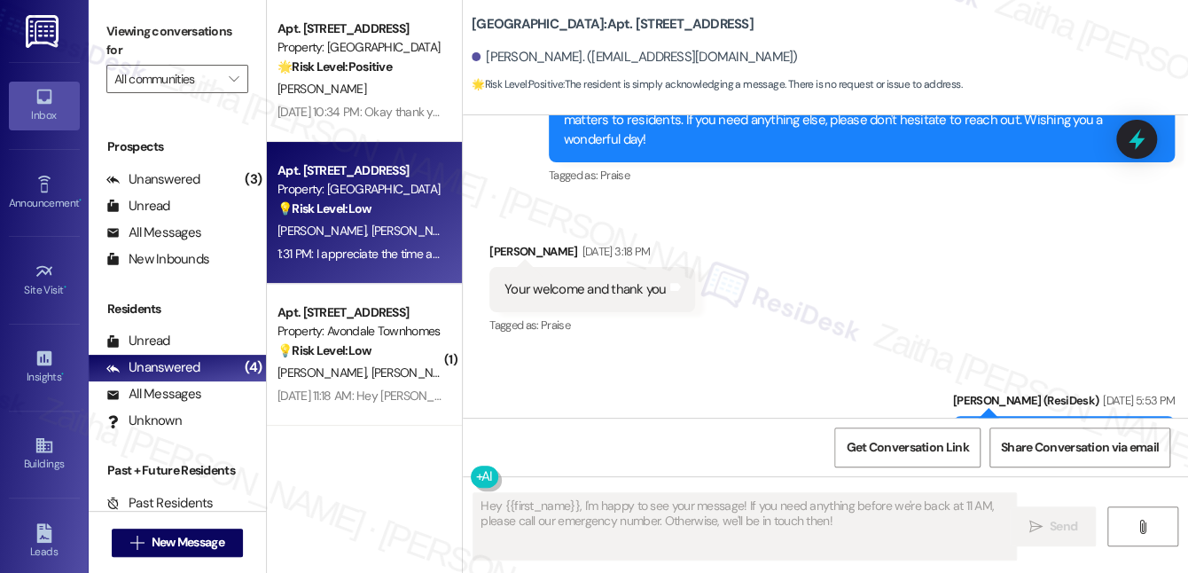
type textarea "Fetching suggested responses. Please feel free to read through the conversation…"
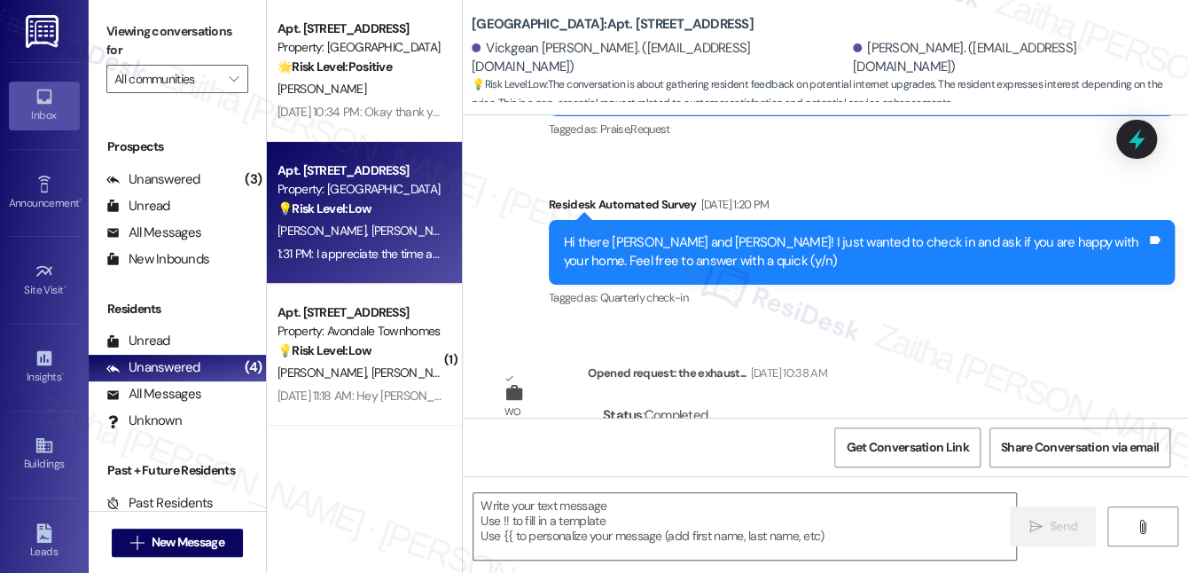
type textarea "Fetching suggested responses. Please feel free to read through the conversation…"
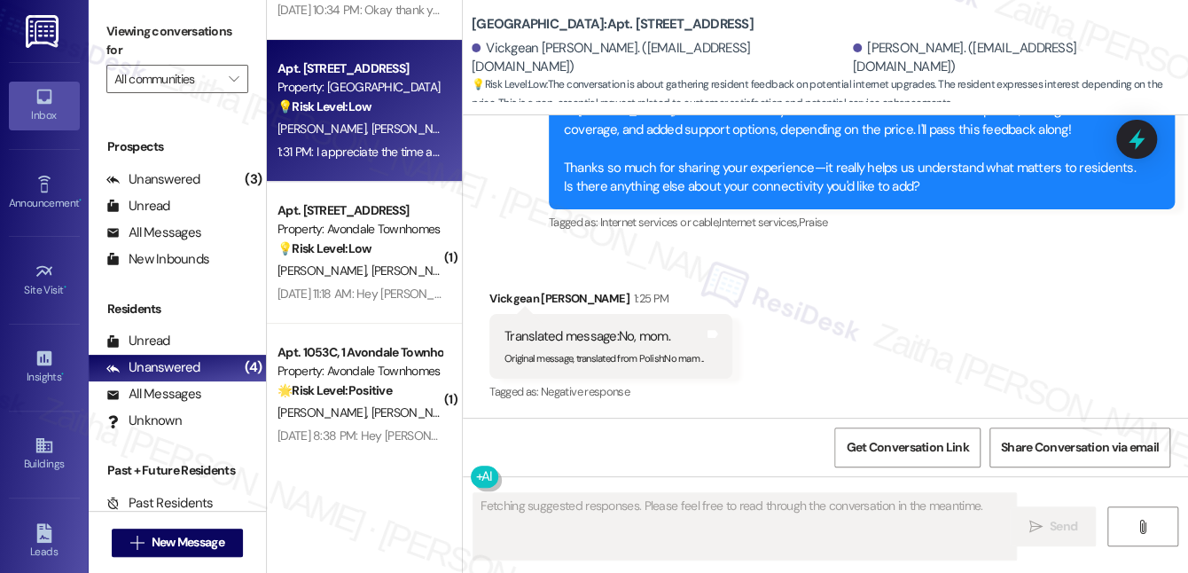
scroll to position [121, 0]
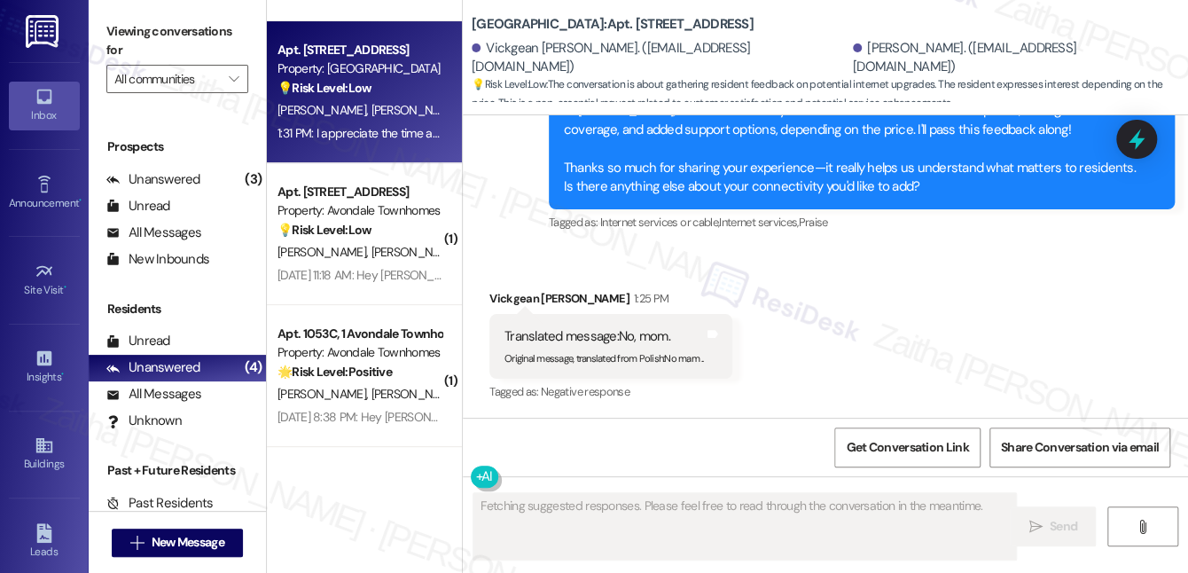
click at [374, 244] on div "[PERSON_NAME] [PERSON_NAME]" at bounding box center [360, 252] width 168 height 22
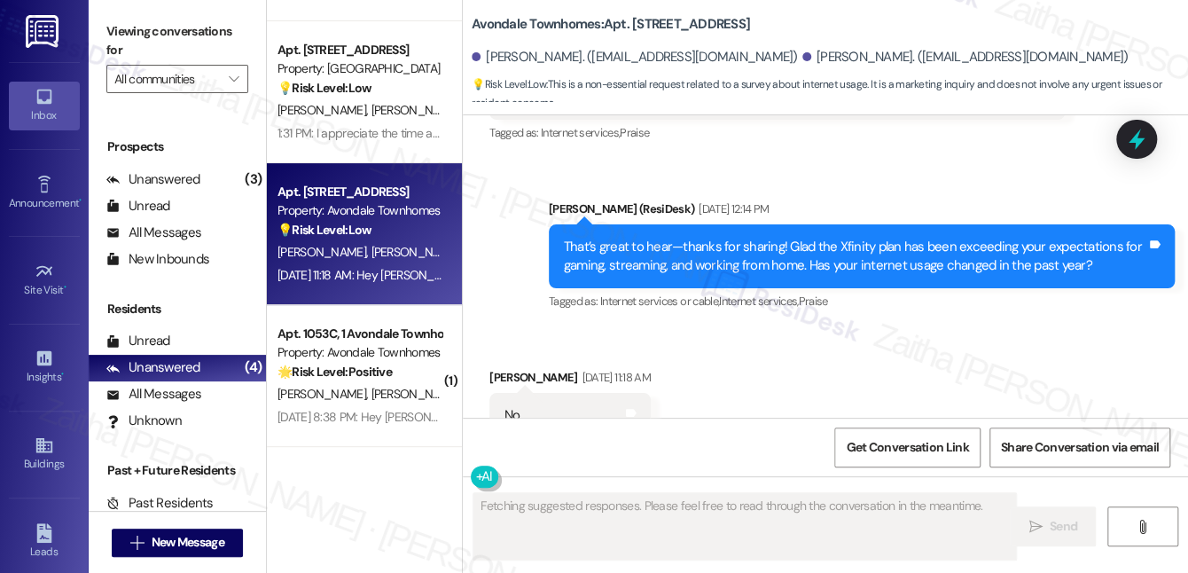
scroll to position [2490, 0]
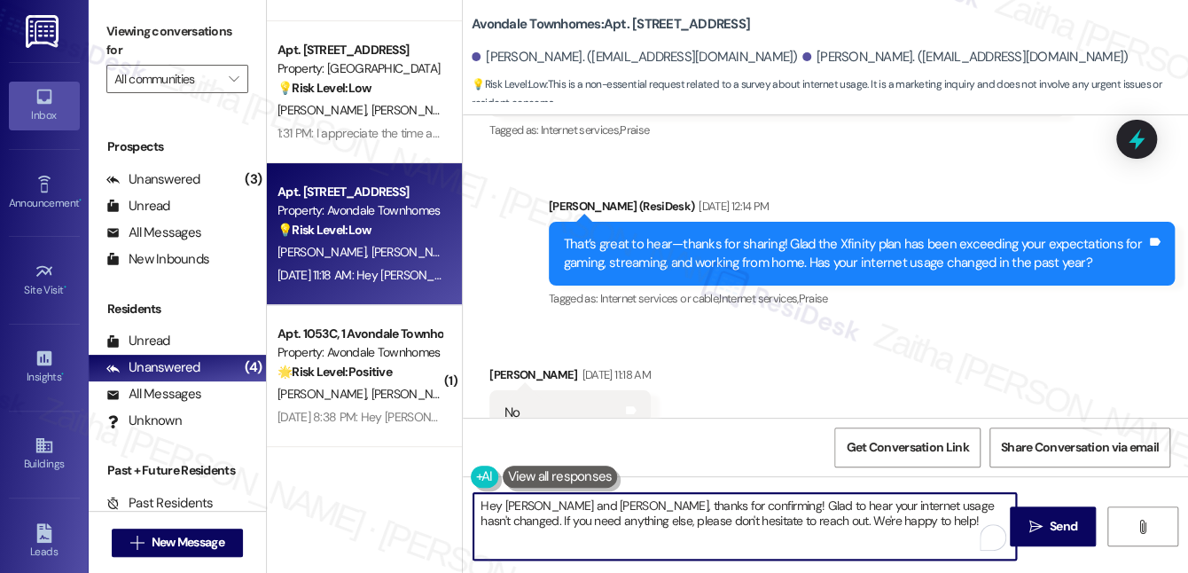
drag, startPoint x: 537, startPoint y: 506, endPoint x: 588, endPoint y: 506, distance: 51.4
click at [588, 506] on textarea "Hey [PERSON_NAME] and [PERSON_NAME], thanks for confirming! Glad to hear your i…" at bounding box center [745, 526] width 543 height 67
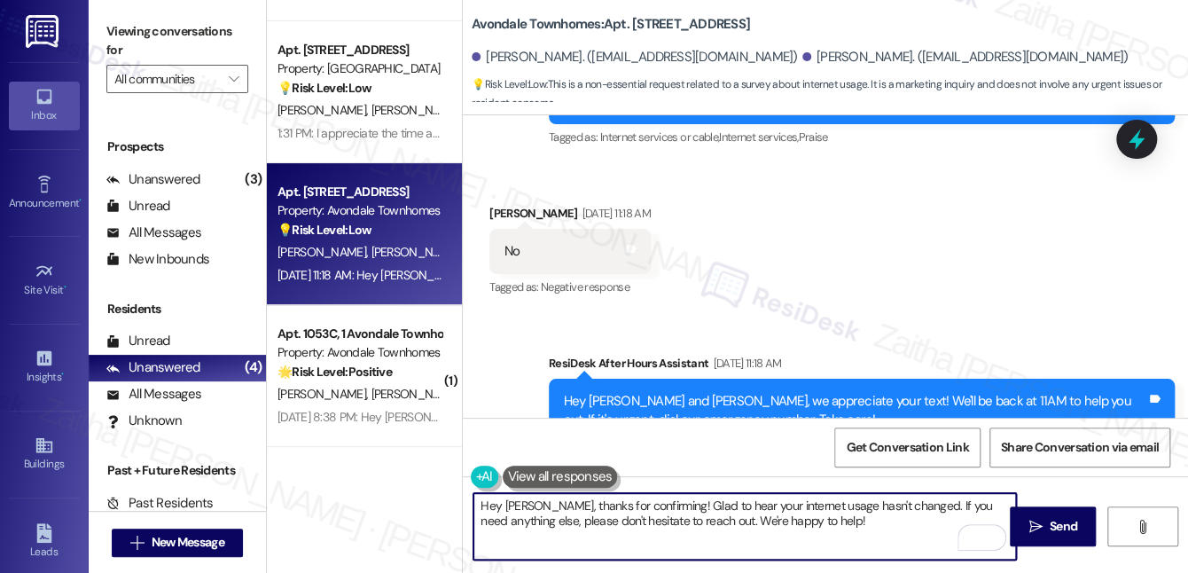
scroll to position [2660, 0]
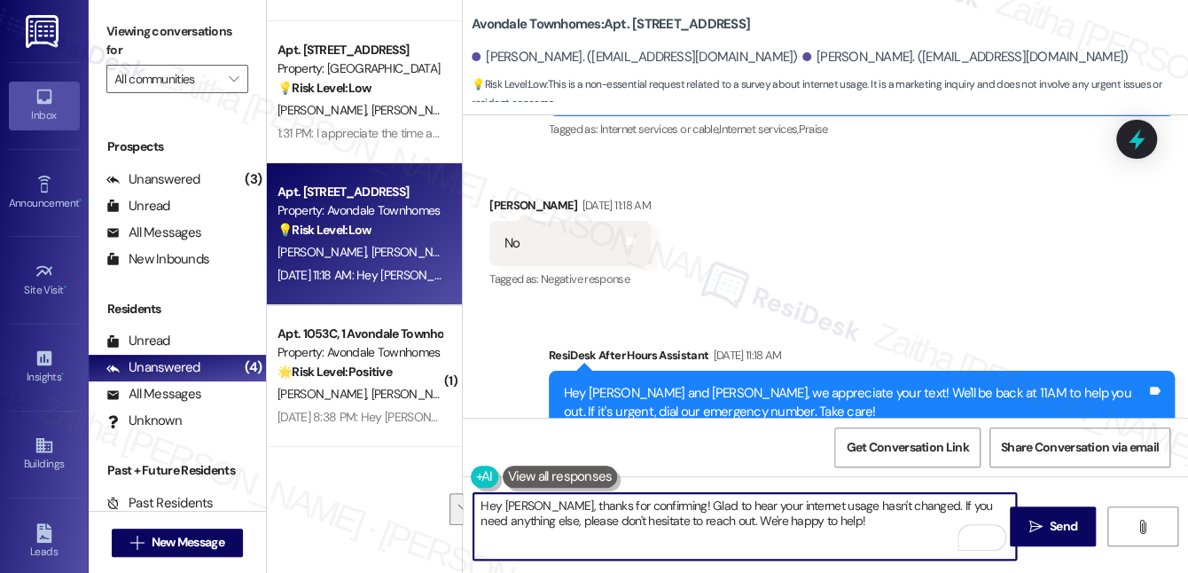
drag, startPoint x: 653, startPoint y: 504, endPoint x: 796, endPoint y: 523, distance: 145.0
click at [796, 523] on textarea "Hey [PERSON_NAME], thanks for confirming! Glad to hear your internet usage hasn…" at bounding box center [745, 526] width 543 height 67
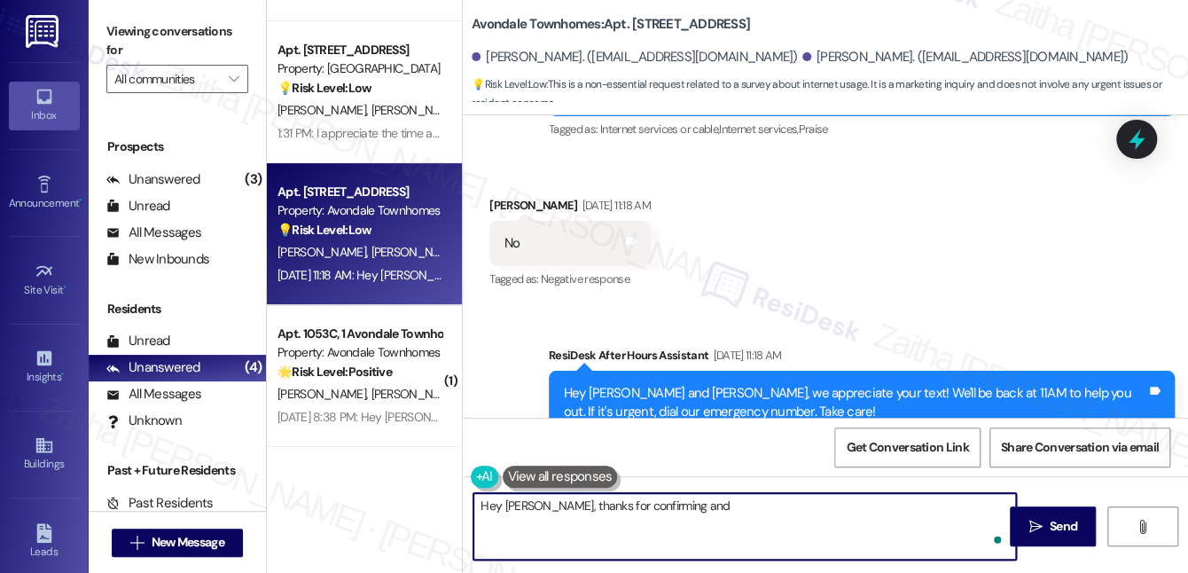
paste textarea "Thanks so much for sharing your experience—it really helps us understand what m…"
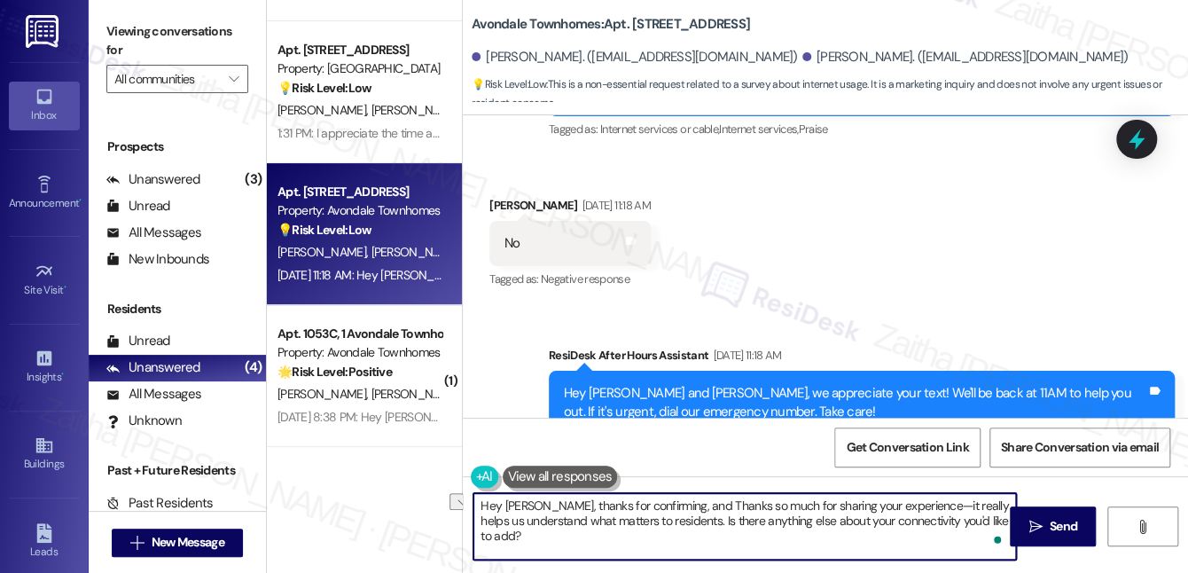
drag, startPoint x: 757, startPoint y: 506, endPoint x: 679, endPoint y: 503, distance: 77.2
click at [679, 503] on textarea "Hey [PERSON_NAME], thanks for confirming, and Thanks so much for sharing your e…" at bounding box center [745, 526] width 543 height 67
click at [477, 501] on textarea "Hey [PERSON_NAME], thanks for confirming, and for sharing your experience—it re…" at bounding box center [745, 526] width 543 height 67
click at [562, 500] on textarea "Hi [PERSON_NAME], thanks for confirming, and for sharing your experience—it rea…" at bounding box center [745, 526] width 543 height 67
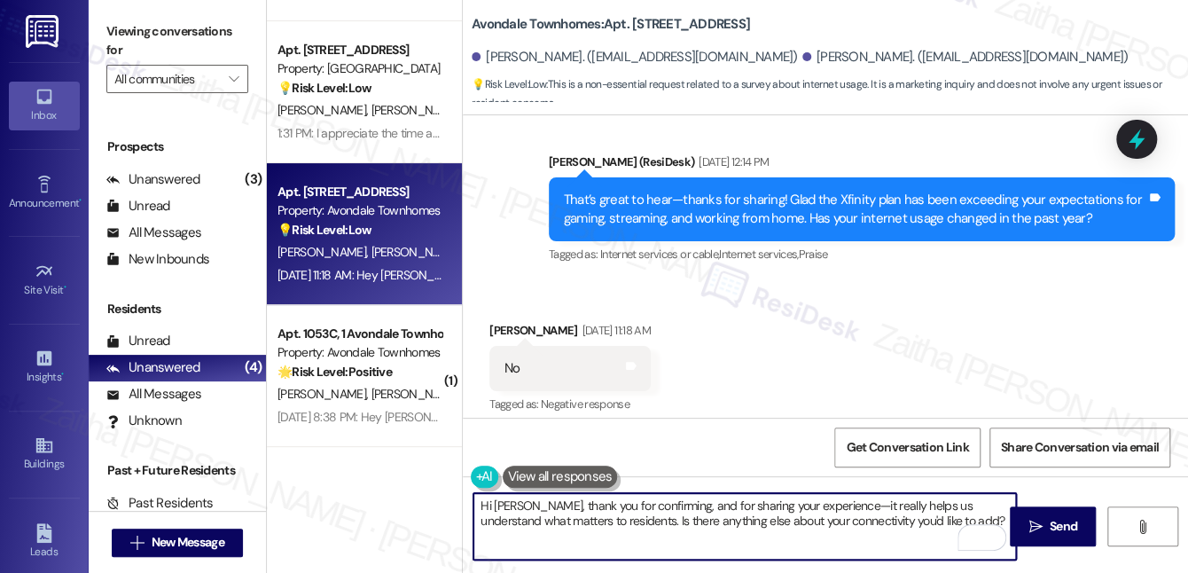
scroll to position [2499, 0]
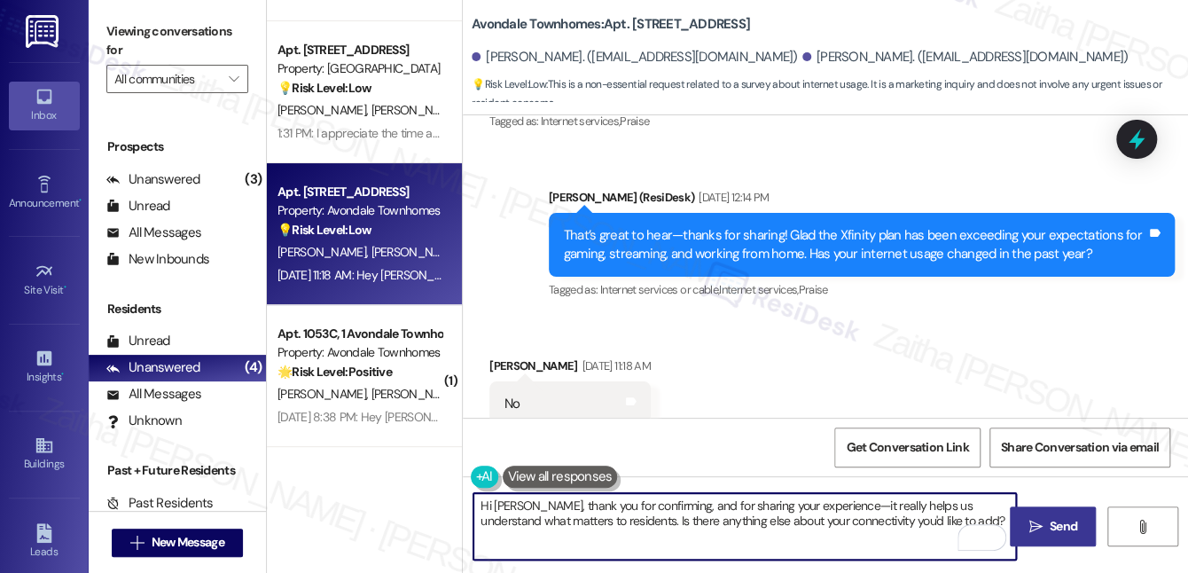
type textarea "Hi [PERSON_NAME], thank you for confirming, and for sharing your experience—it …"
click at [1075, 524] on span "Send" at bounding box center [1063, 526] width 27 height 19
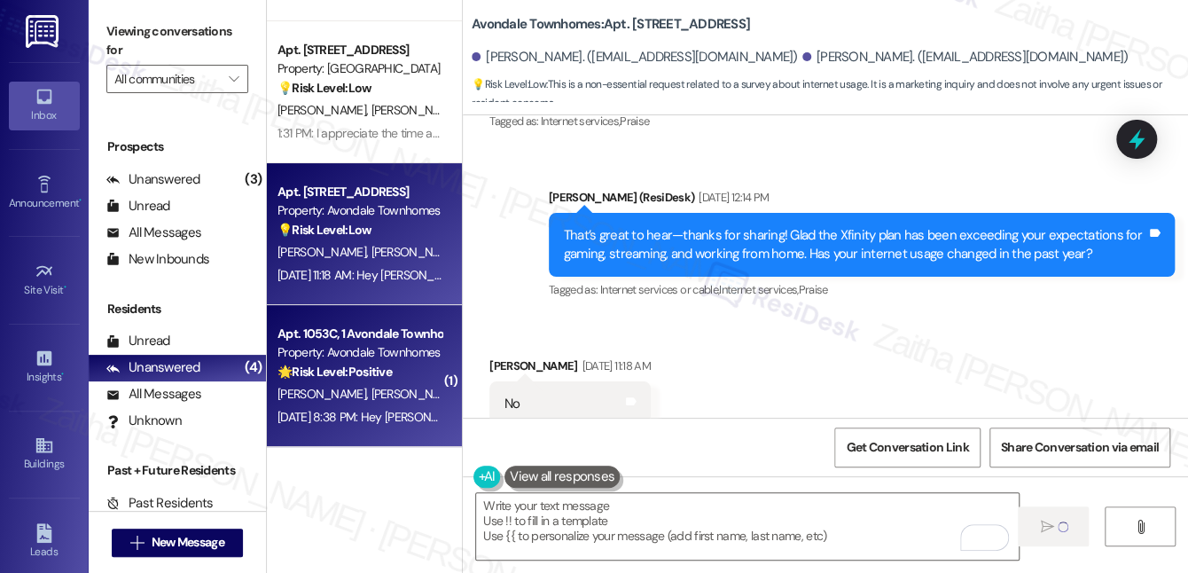
scroll to position [2490, 0]
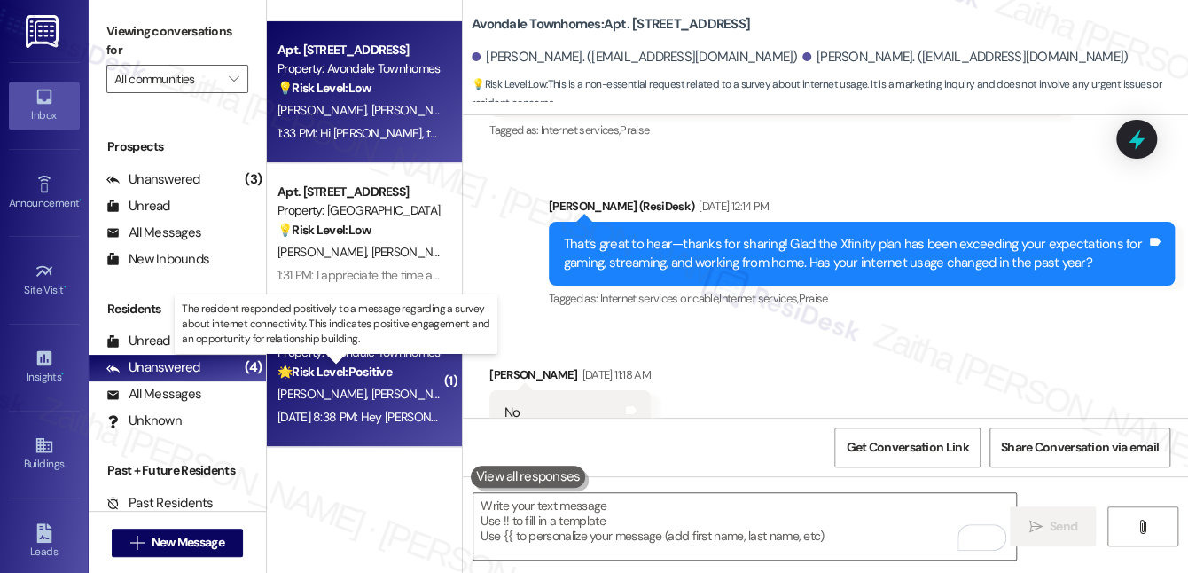
click at [392, 374] on strong "🌟 Risk Level: Positive" at bounding box center [335, 372] width 114 height 16
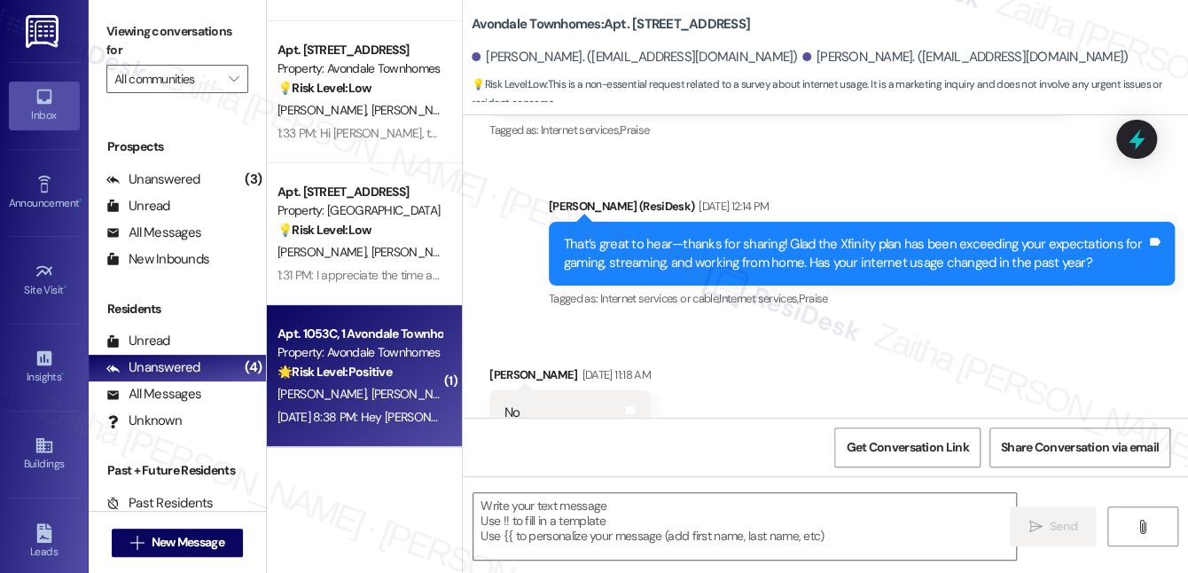
type textarea "Fetching suggested responses. Please feel free to read through the conversation…"
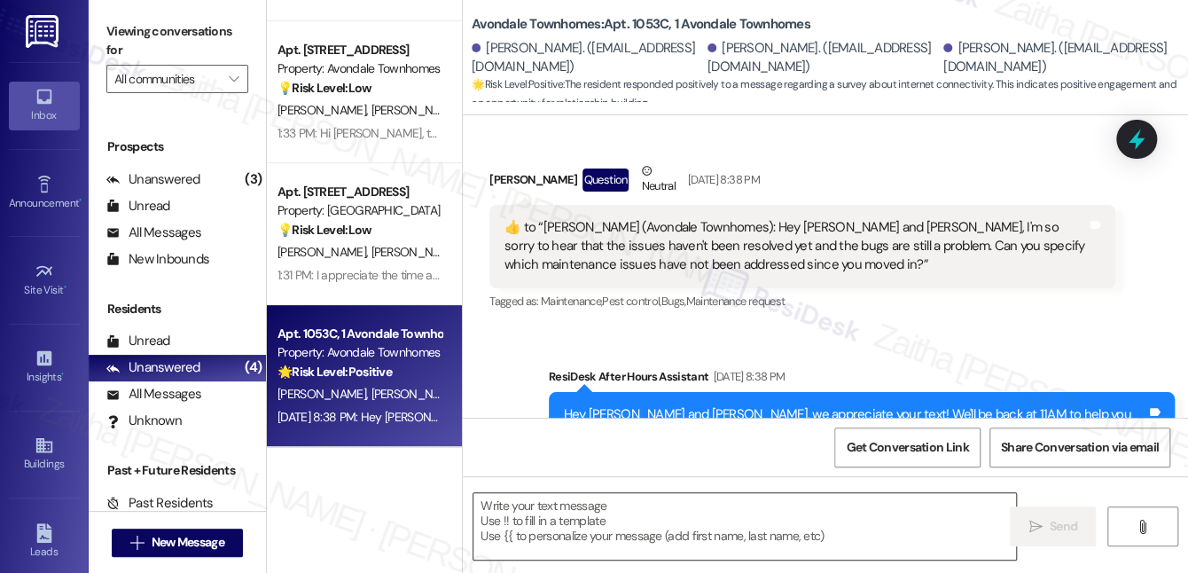
scroll to position [7318, 0]
click at [655, 504] on textarea at bounding box center [745, 526] width 543 height 67
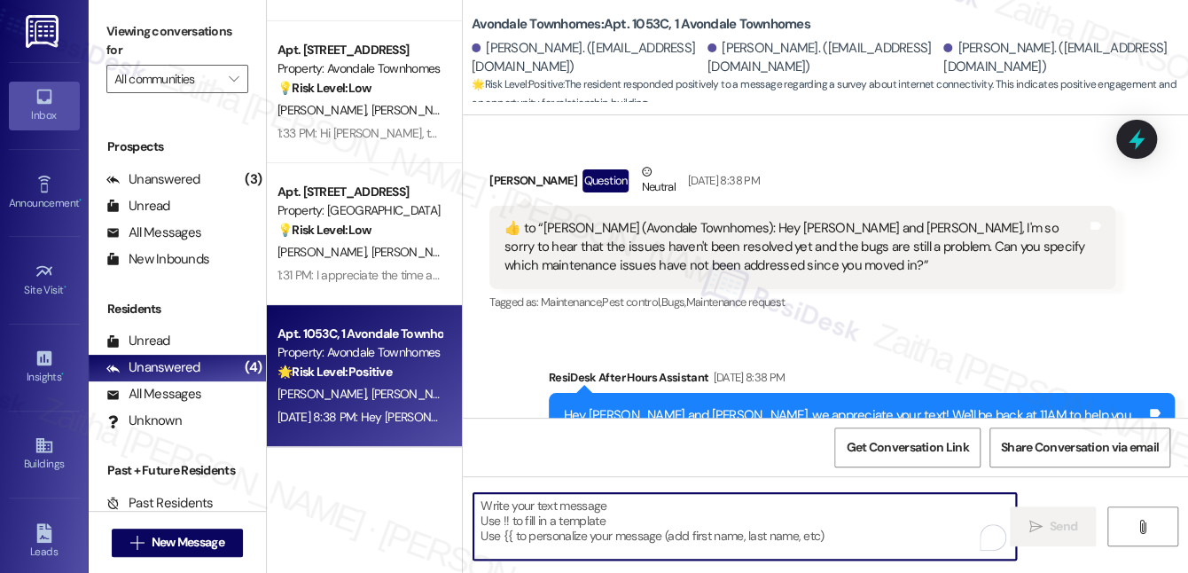
paste textarea "Hi {{first_name}}, just checking in to see how you're doing. Please don't hesit…"
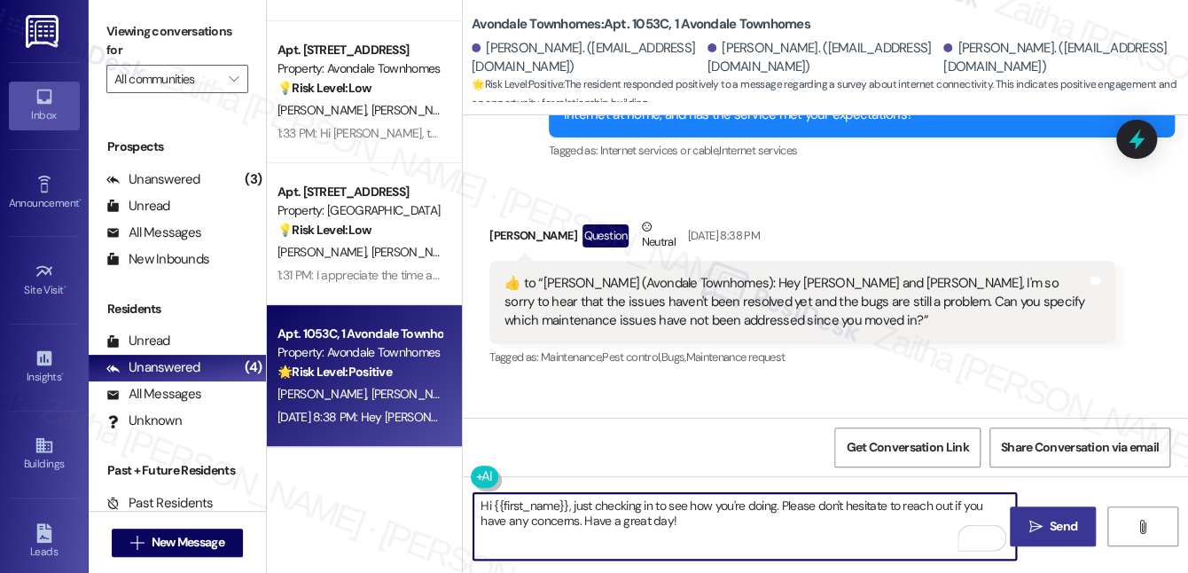
scroll to position [7237, 0]
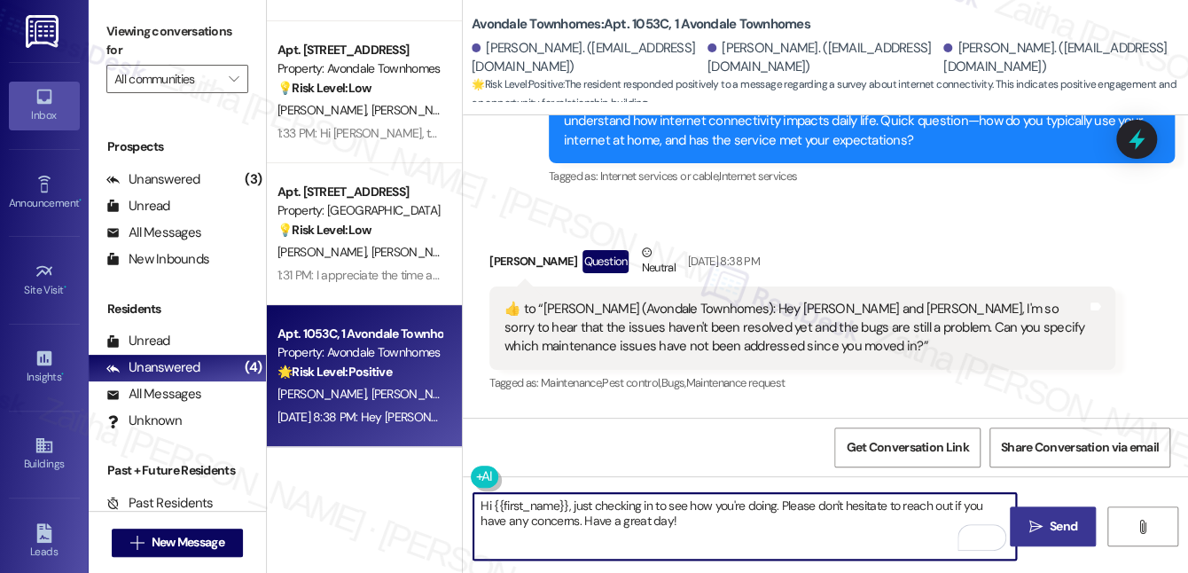
type textarea "Hi {{first_name}}, just checking in to see how you're doing. Please don't hesit…"
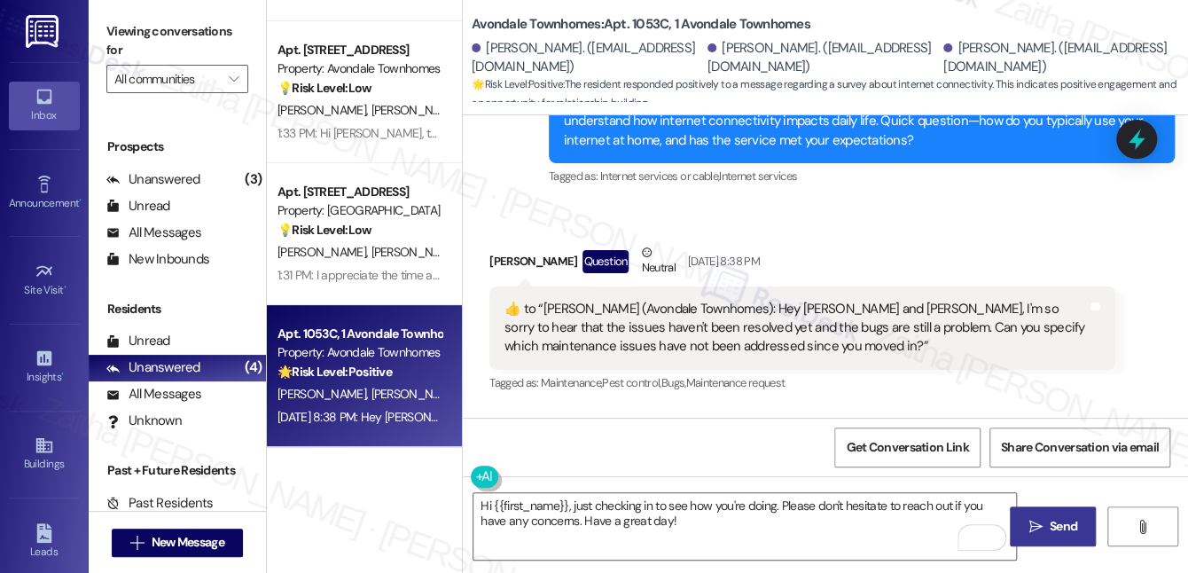
click at [1063, 523] on span "Send" at bounding box center [1063, 526] width 27 height 19
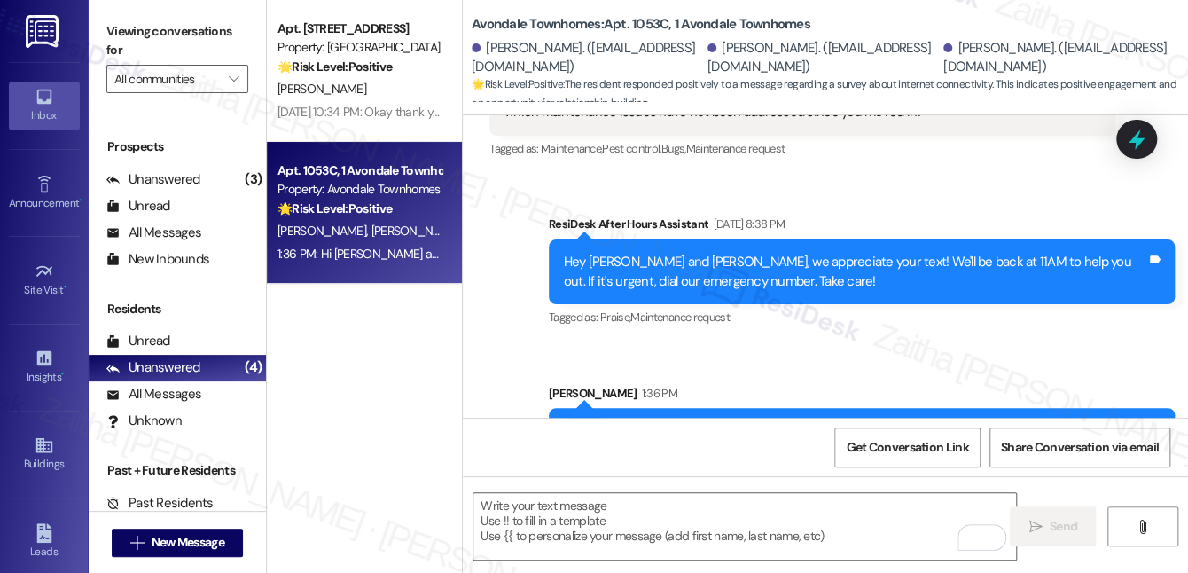
scroll to position [7542, 0]
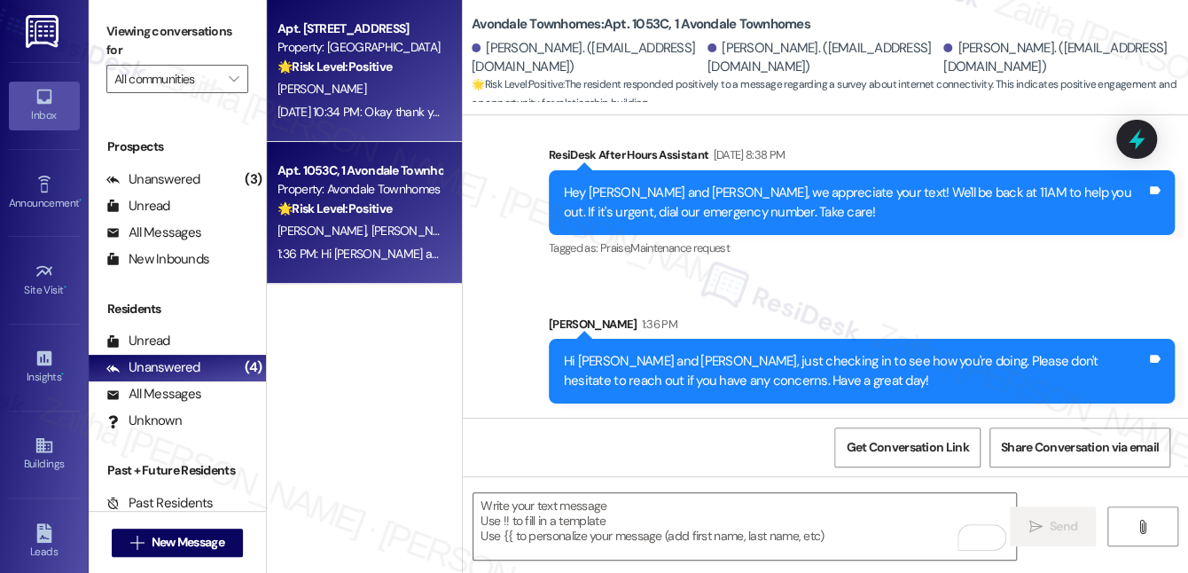
click at [412, 94] on div "[PERSON_NAME]" at bounding box center [360, 89] width 168 height 22
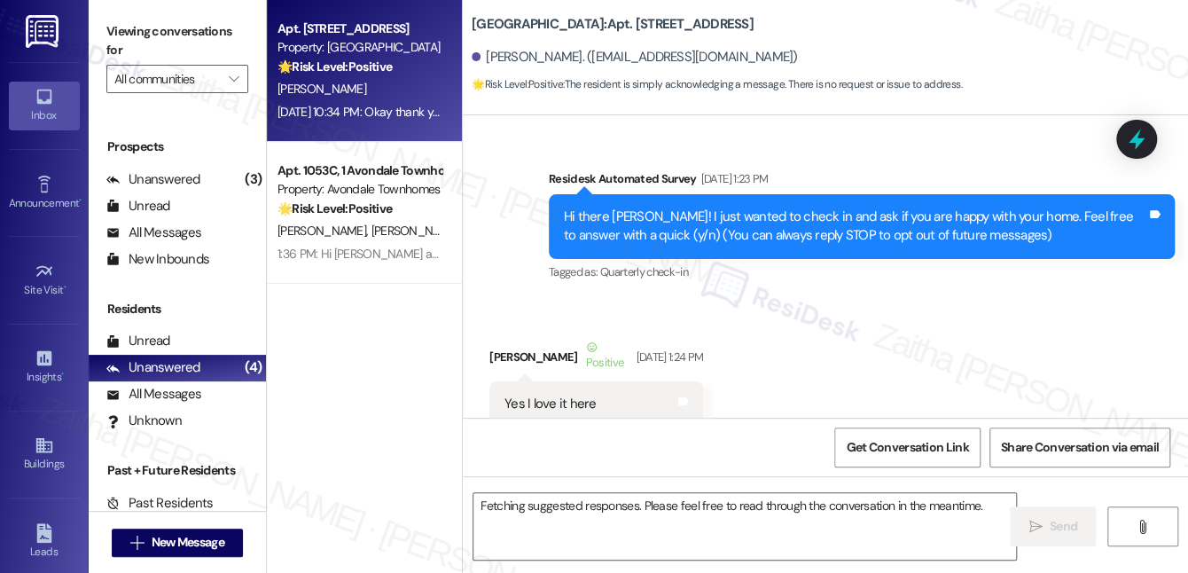
scroll to position [13511, 0]
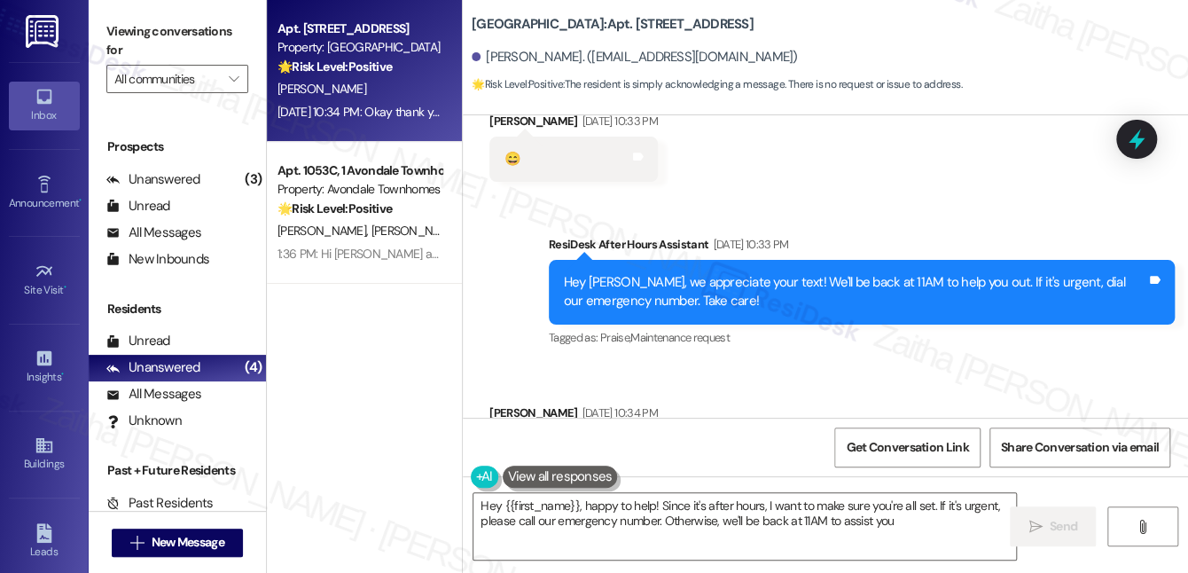
type textarea "Hey {{first_name}}, happy to help! Since it's after hours, I want to make sure …"
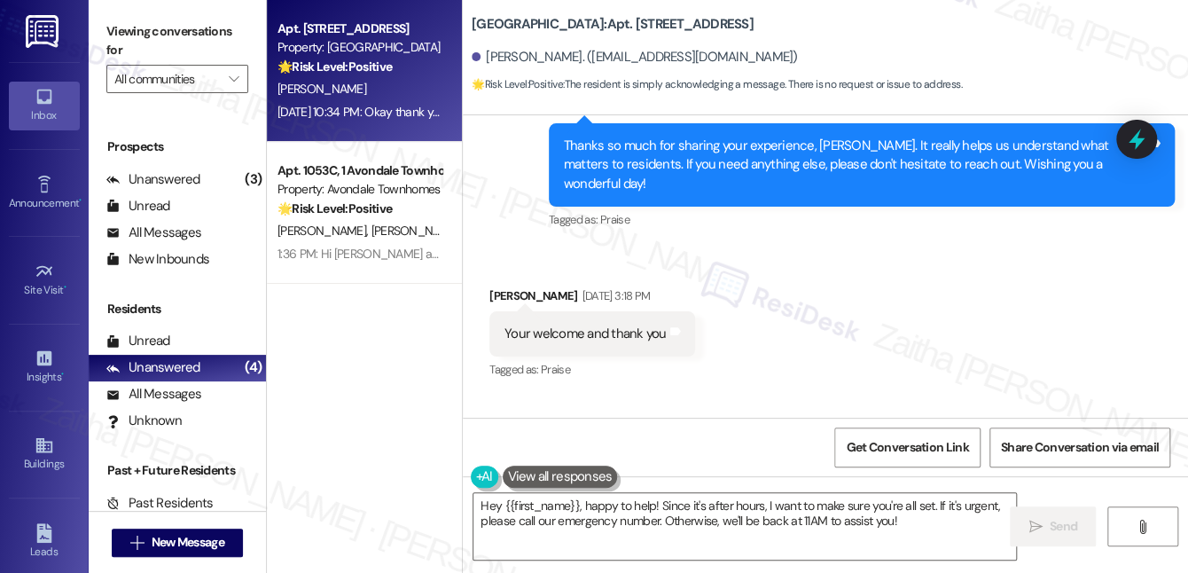
scroll to position [13027, 0]
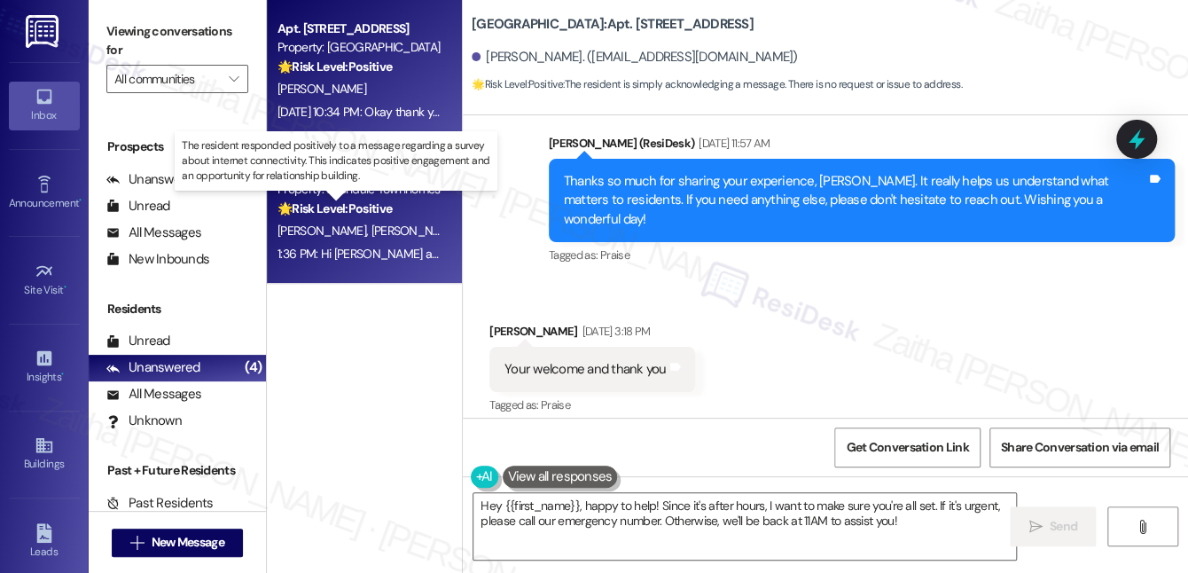
click at [381, 207] on strong "🌟 Risk Level: Positive" at bounding box center [335, 208] width 114 height 16
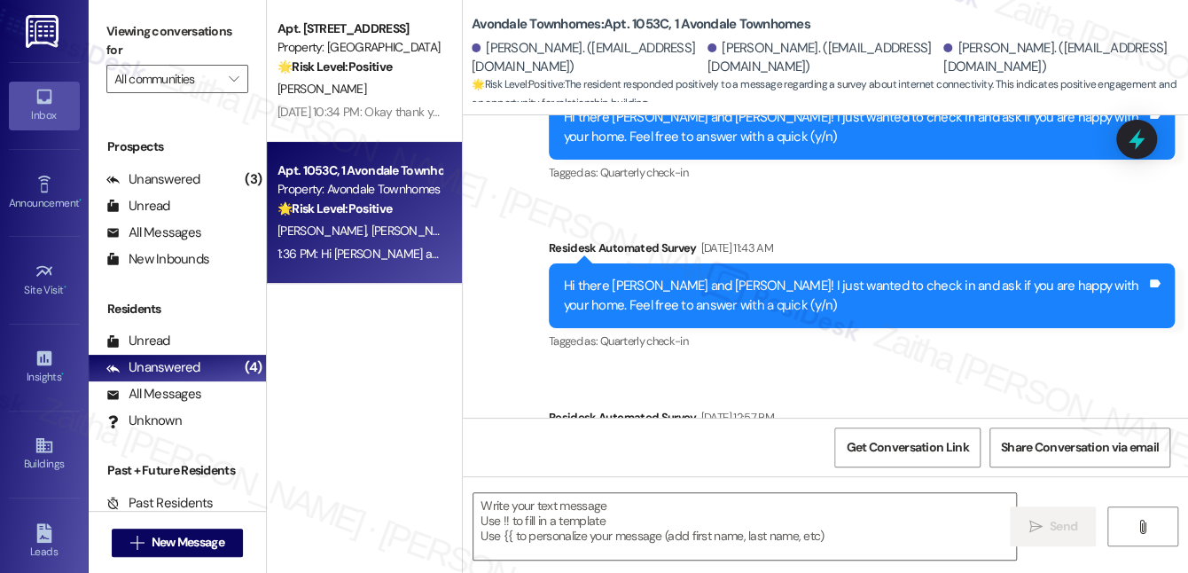
type textarea "Fetching suggested responses. Please feel free to read through the conversation…"
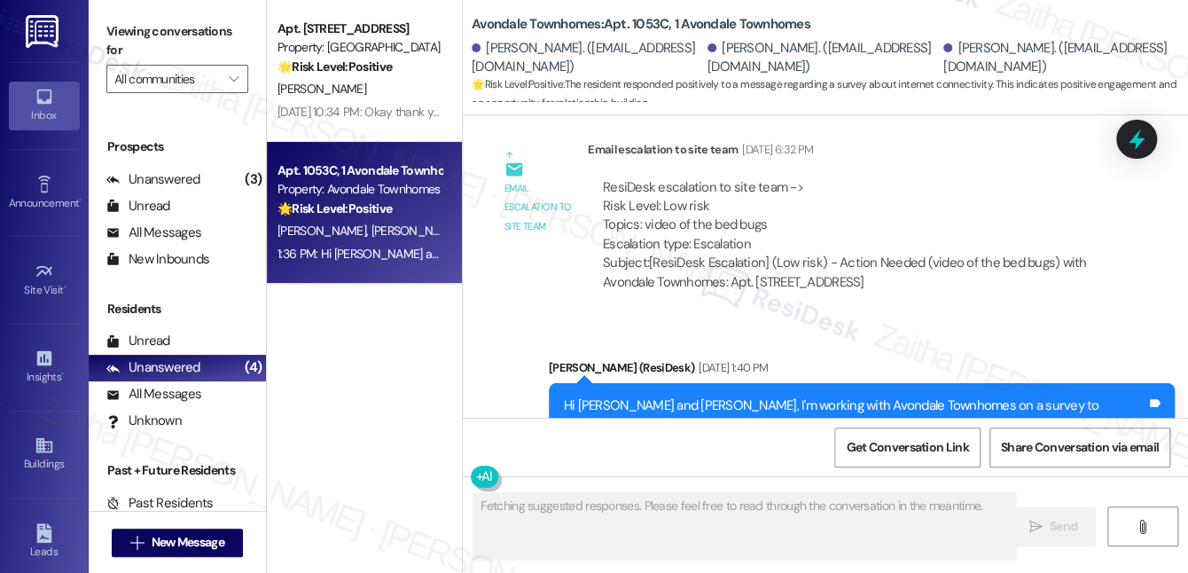
scroll to position [7229, 0]
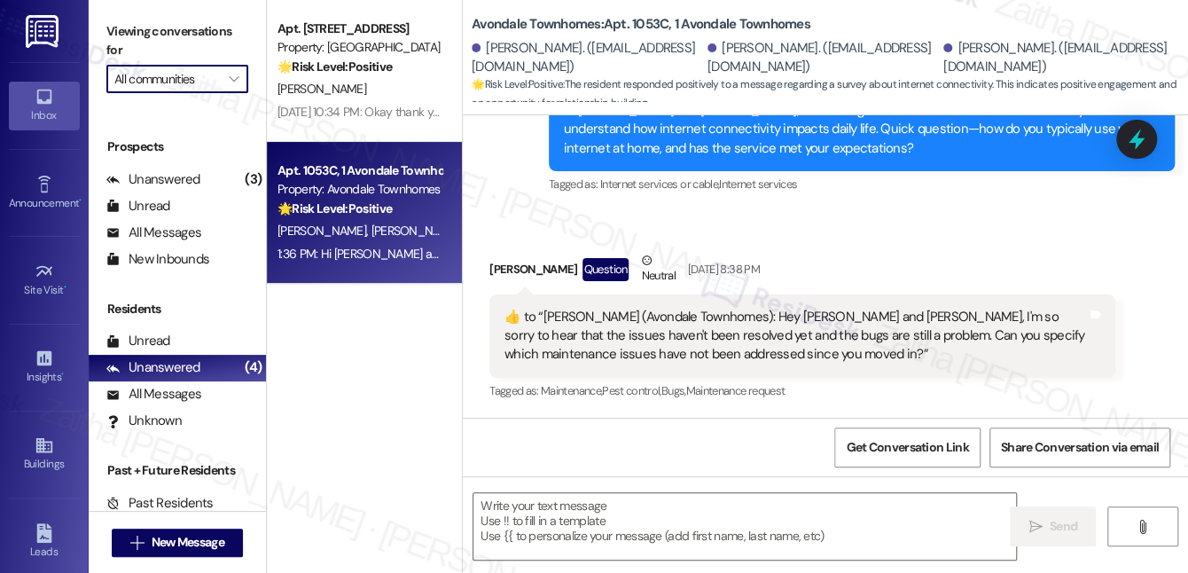
click at [185, 76] on input "All communities" at bounding box center [167, 79] width 106 height 28
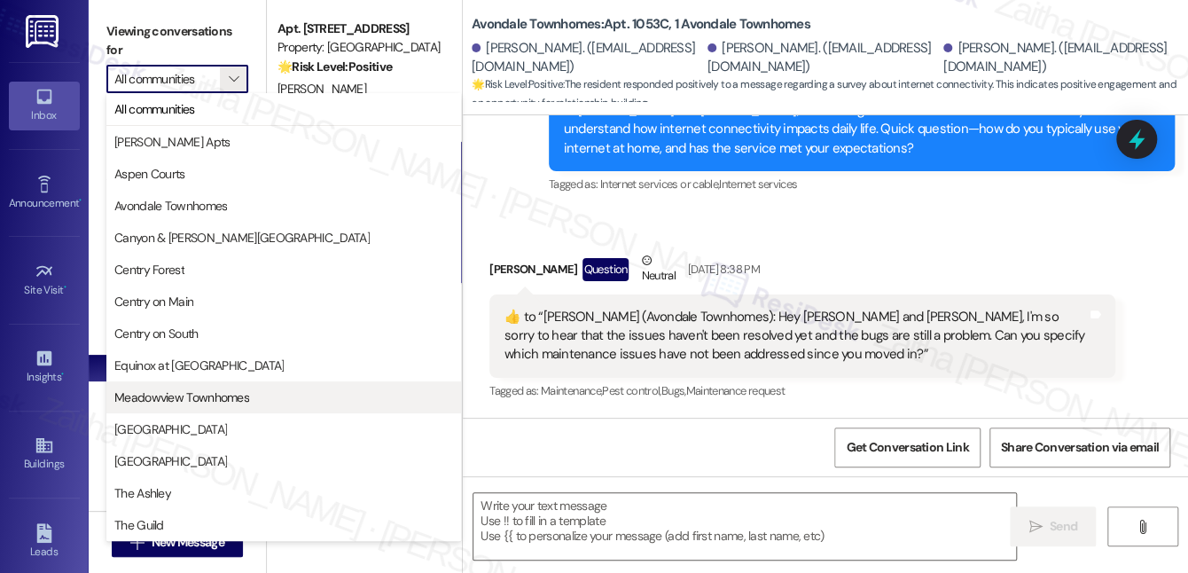
click at [170, 396] on span "Meadowview Townhomes" at bounding box center [181, 397] width 135 height 18
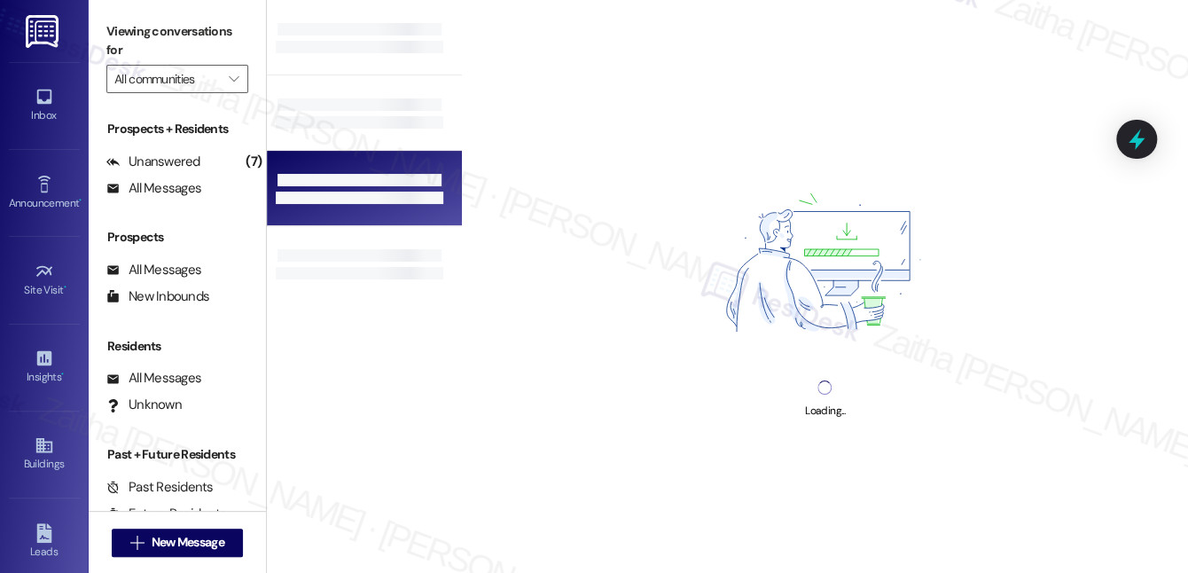
type input "Meadowview Townhomes"
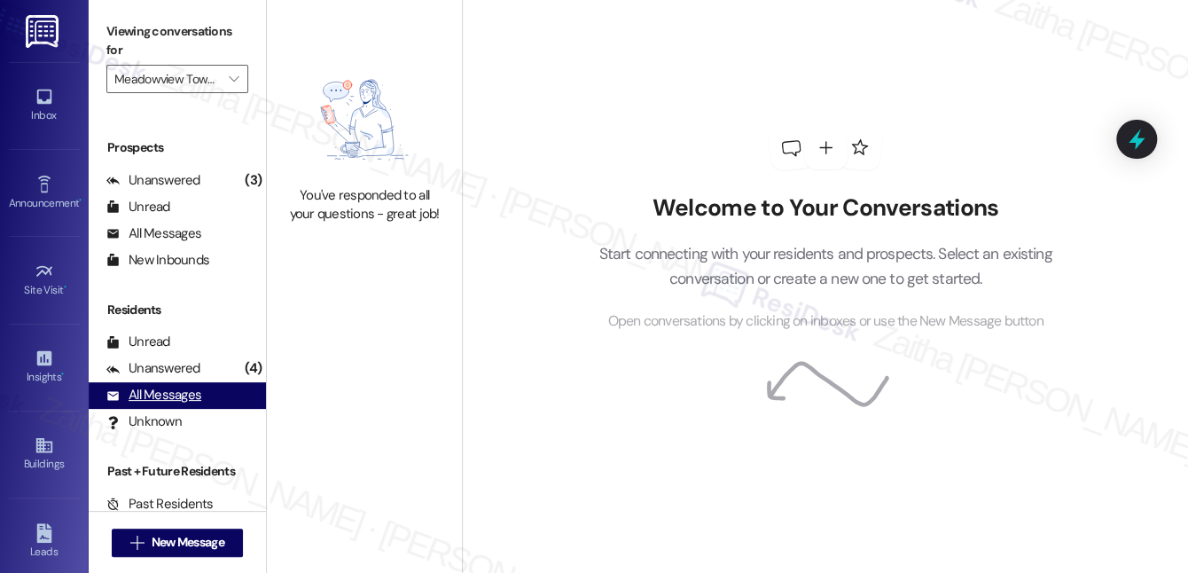
scroll to position [224, 0]
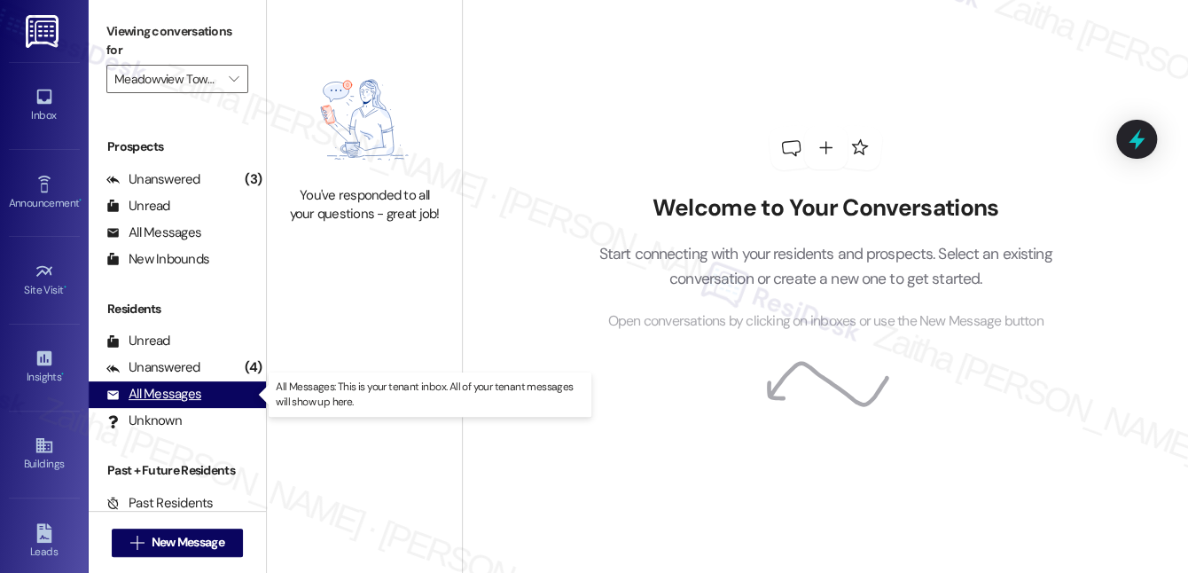
click at [163, 394] on div "All Messages" at bounding box center [153, 394] width 95 height 19
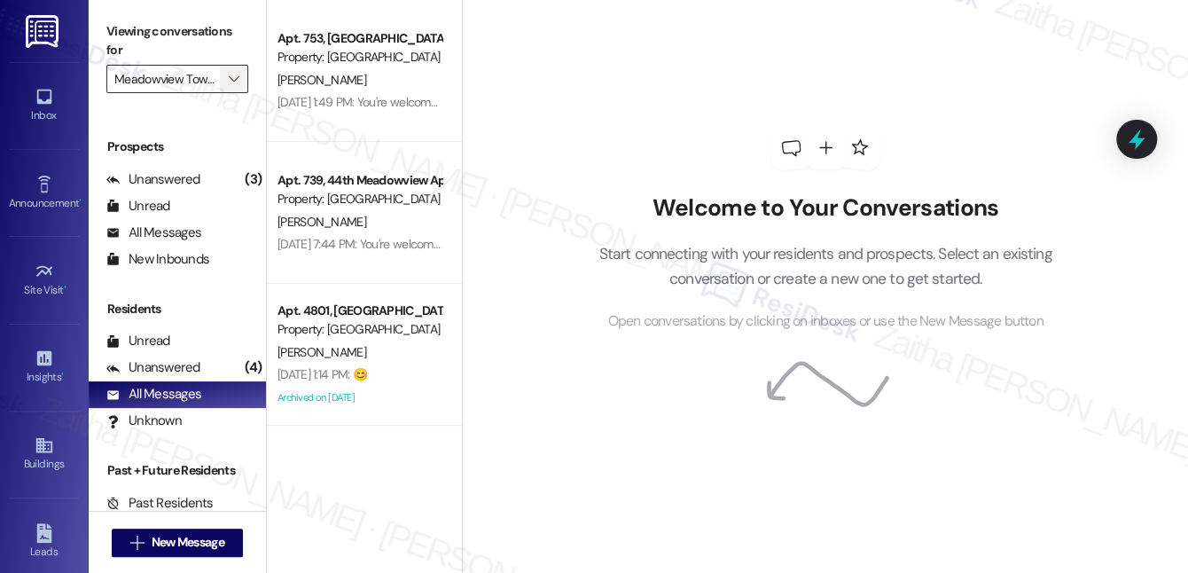
click at [222, 81] on button "" at bounding box center [234, 79] width 28 height 28
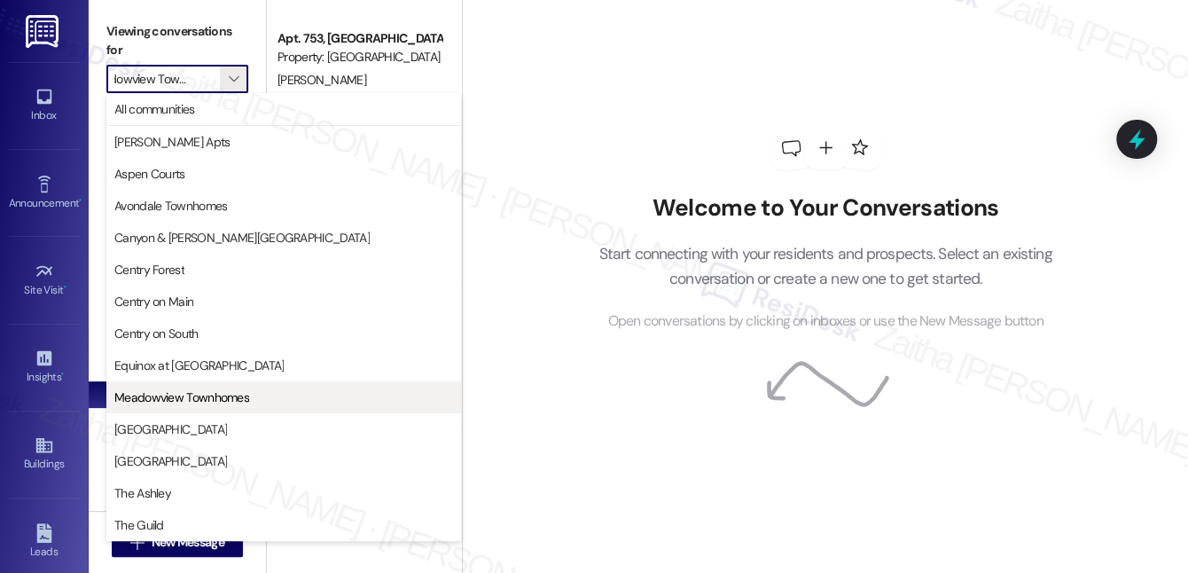
click at [179, 400] on span "Meadowview Townhomes" at bounding box center [181, 397] width 135 height 18
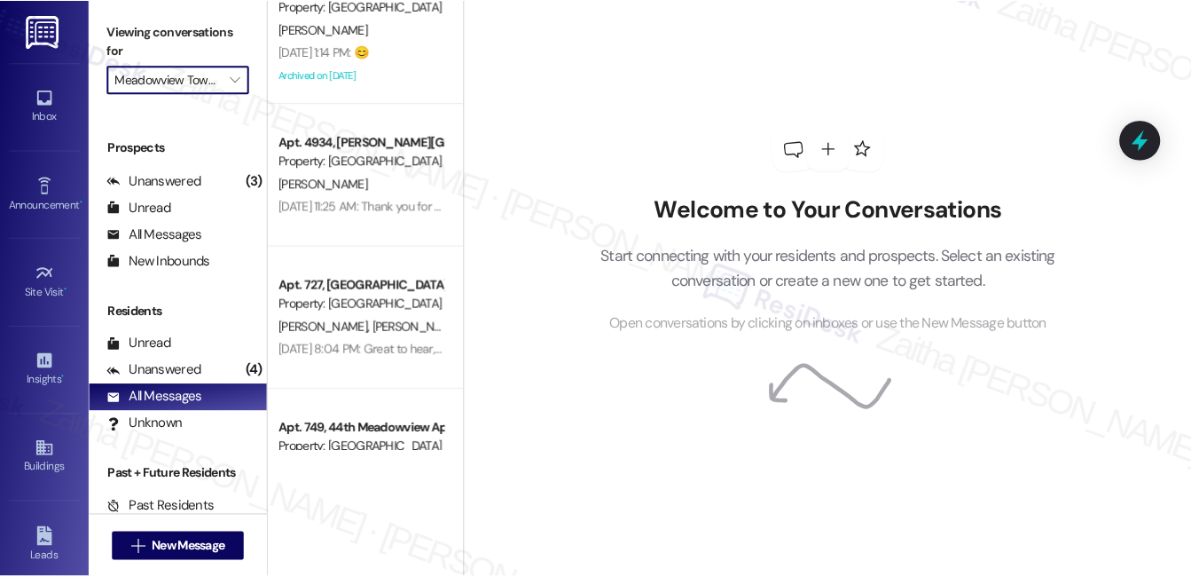
scroll to position [322, 0]
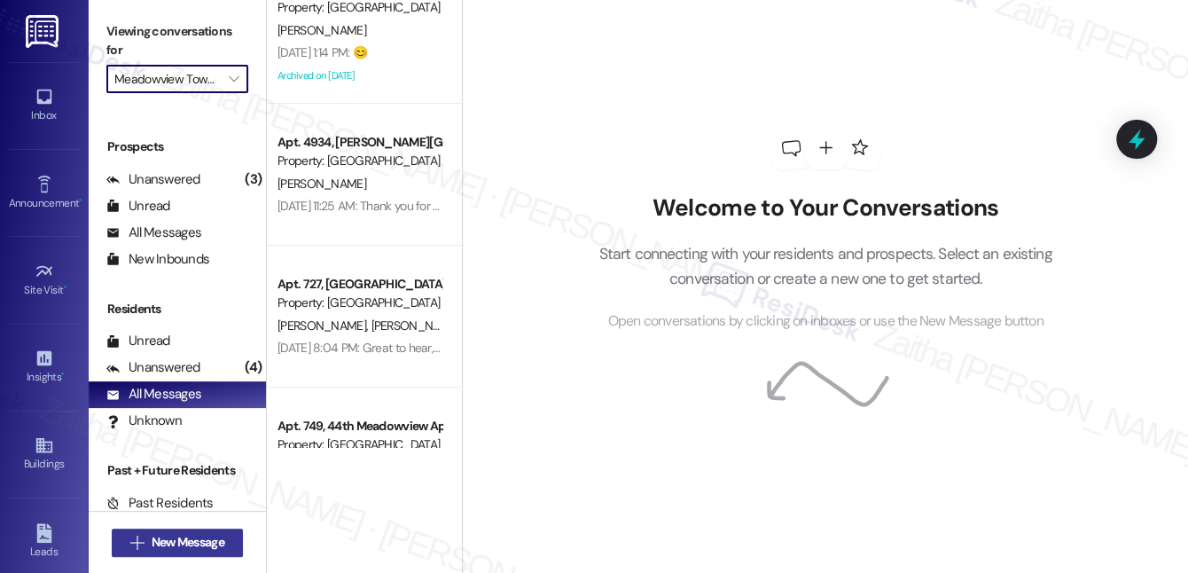
click at [184, 542] on span "New Message" at bounding box center [188, 542] width 73 height 19
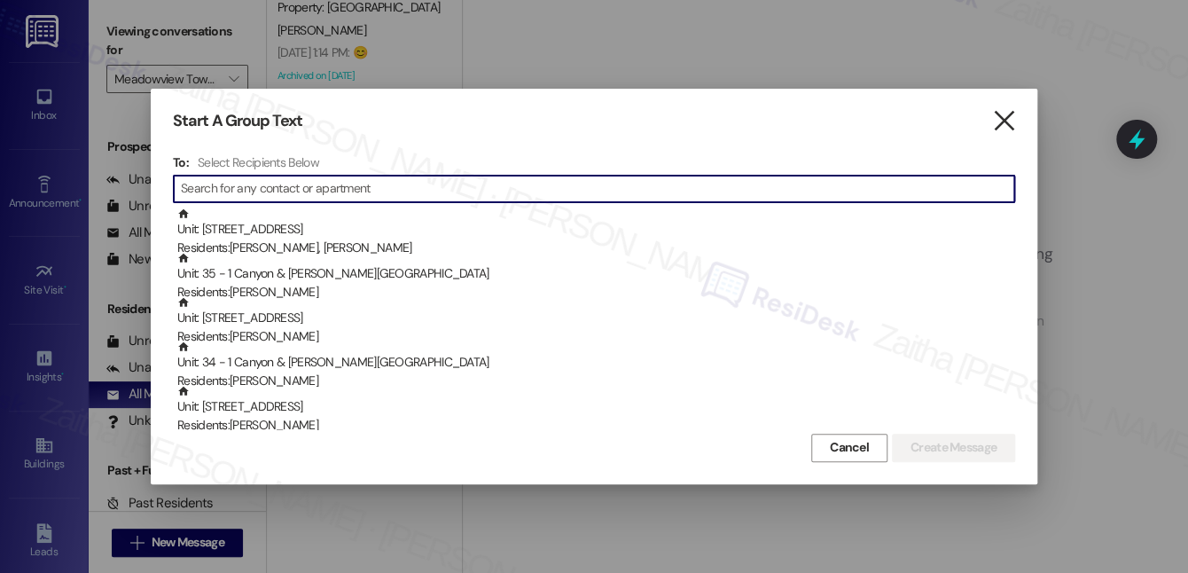
click at [998, 121] on icon "" at bounding box center [1004, 121] width 24 height 19
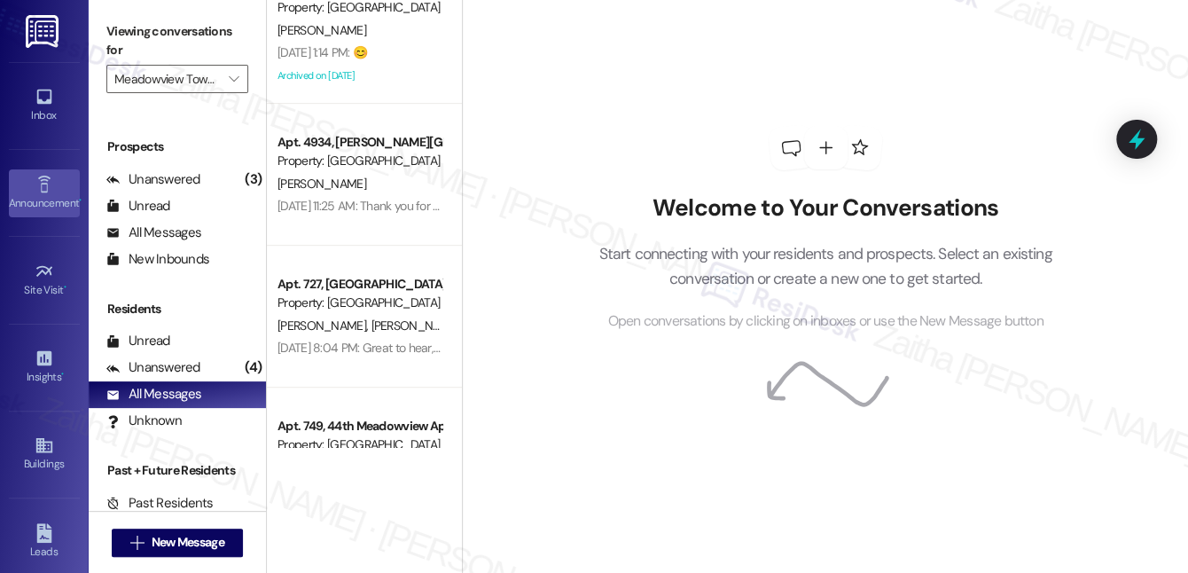
click at [55, 197] on div "Announcement •" at bounding box center [44, 203] width 89 height 18
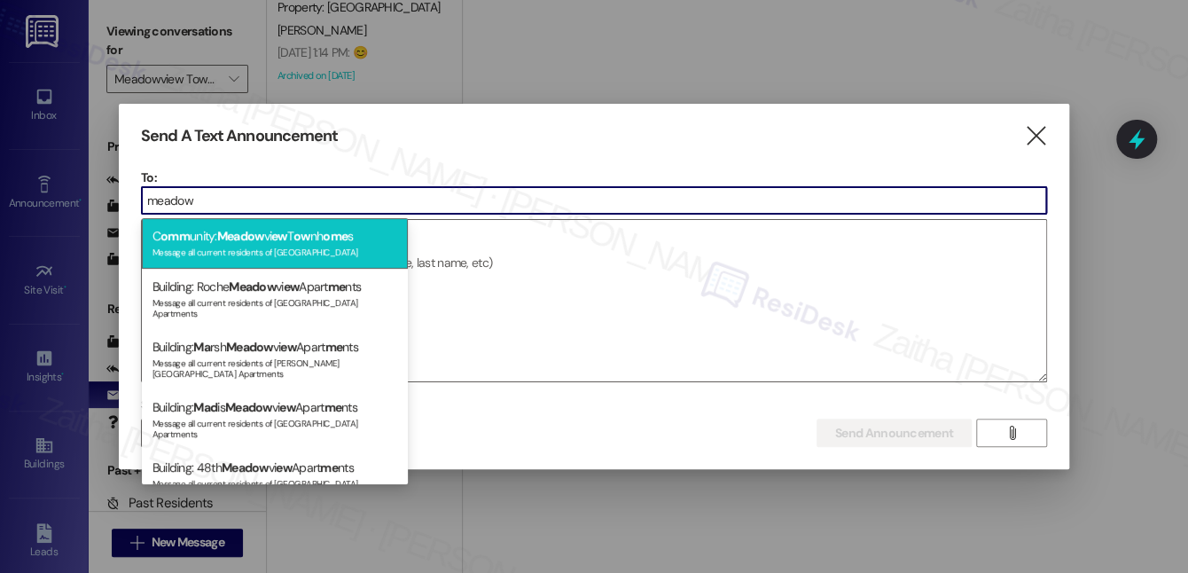
type input "meadow"
click at [293, 239] on div "C omm unity: Meadow vi ew T ow nh ome s Message all current residents of [GEOGR…" at bounding box center [275, 243] width 266 height 51
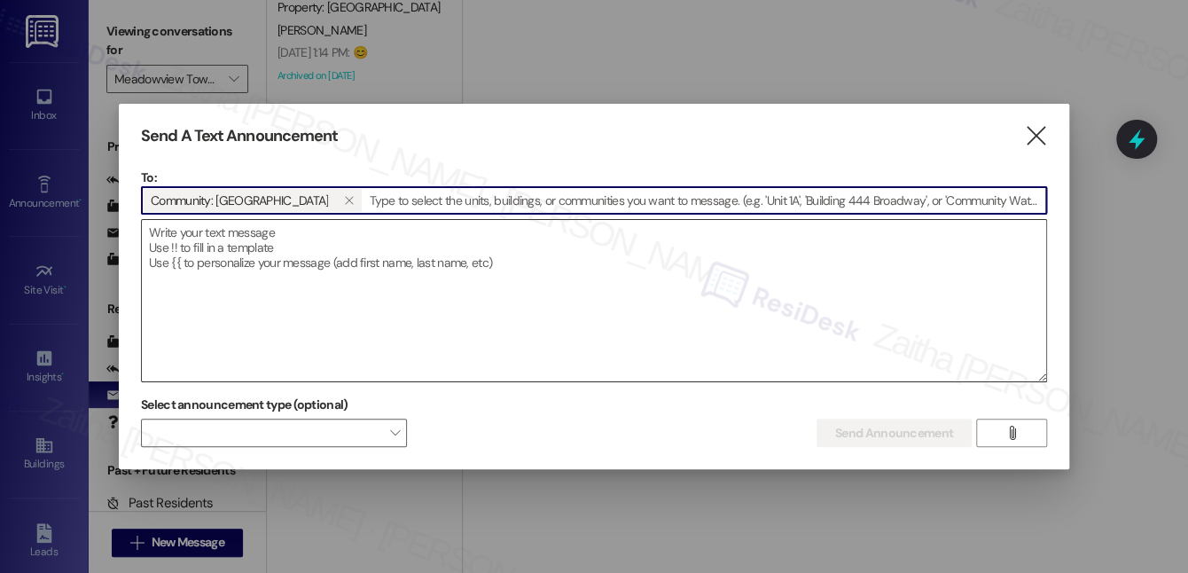
click at [413, 255] on textarea at bounding box center [594, 300] width 905 height 161
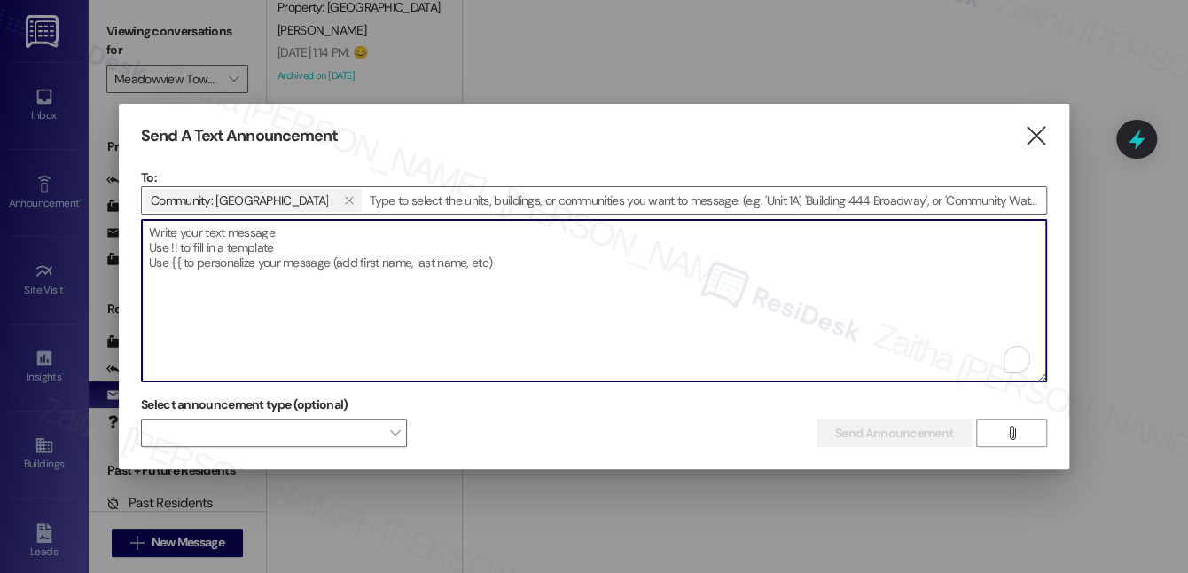
paste textarea "Hi {{first_name}}, I'm working with {{property}} on a survey to understand how …"
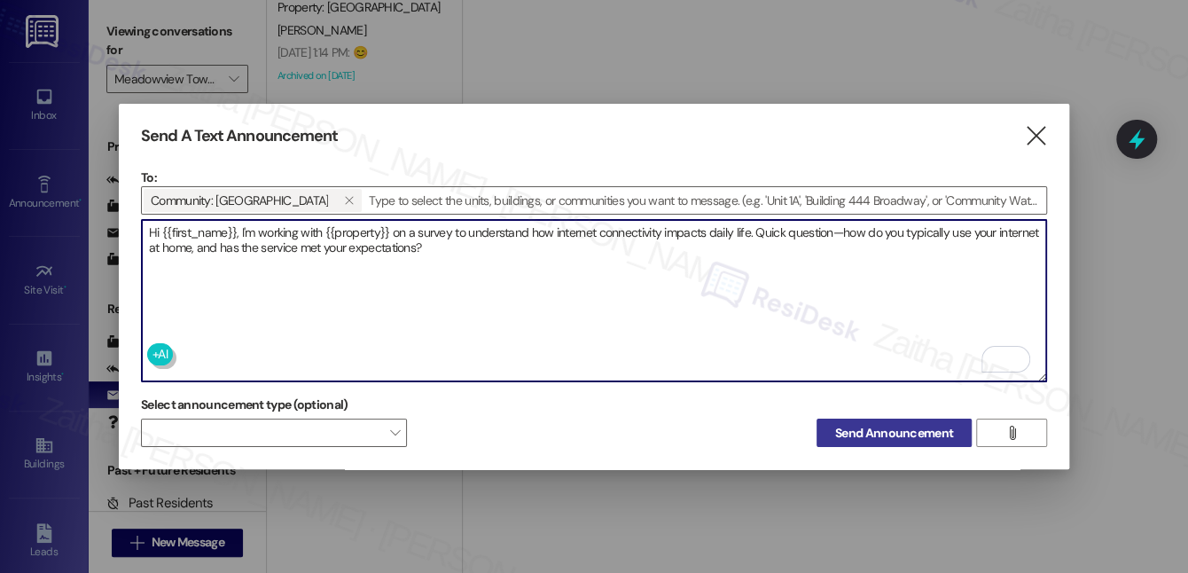
type textarea "Hi {{first_name}}, I'm working with {{property}} on a survey to understand how …"
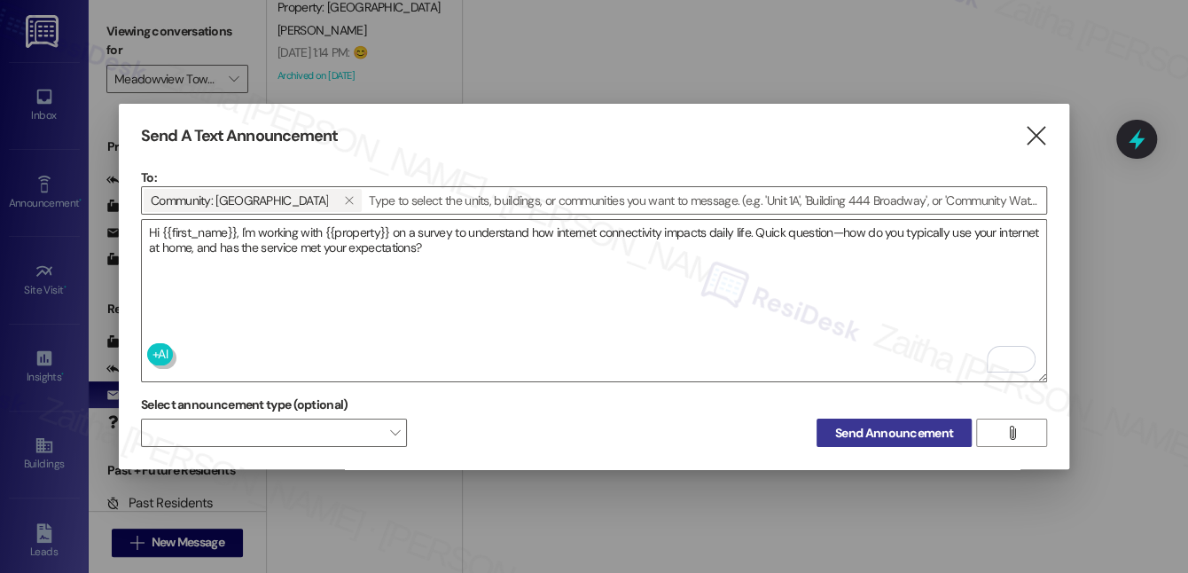
click at [905, 424] on span "Send Announcement" at bounding box center [894, 433] width 118 height 19
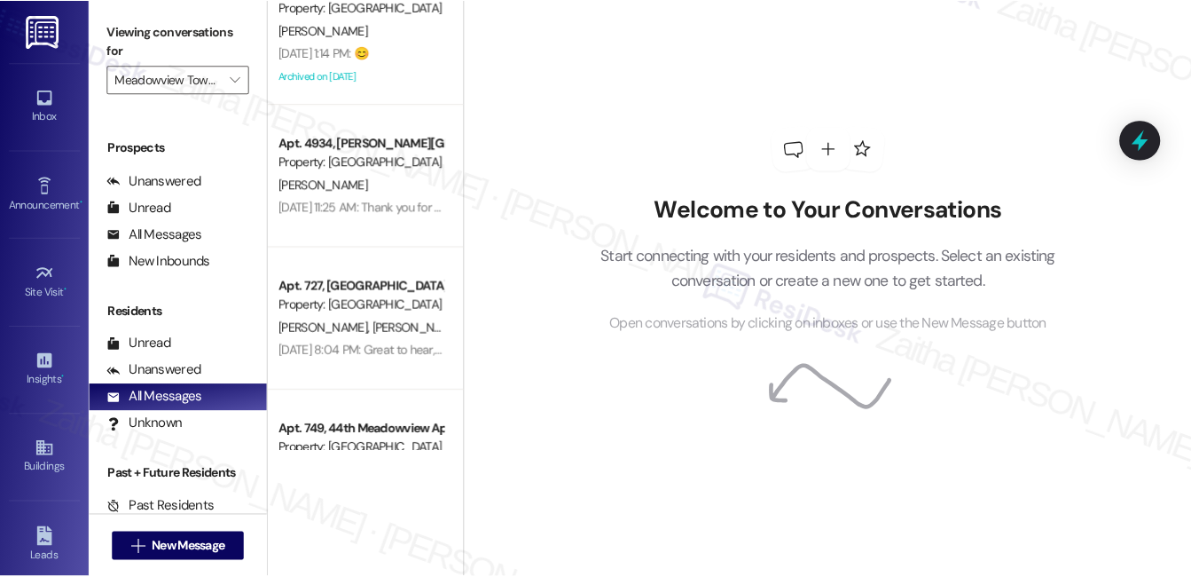
scroll to position [221, 0]
